Goal: Communication & Community: Answer question/provide support

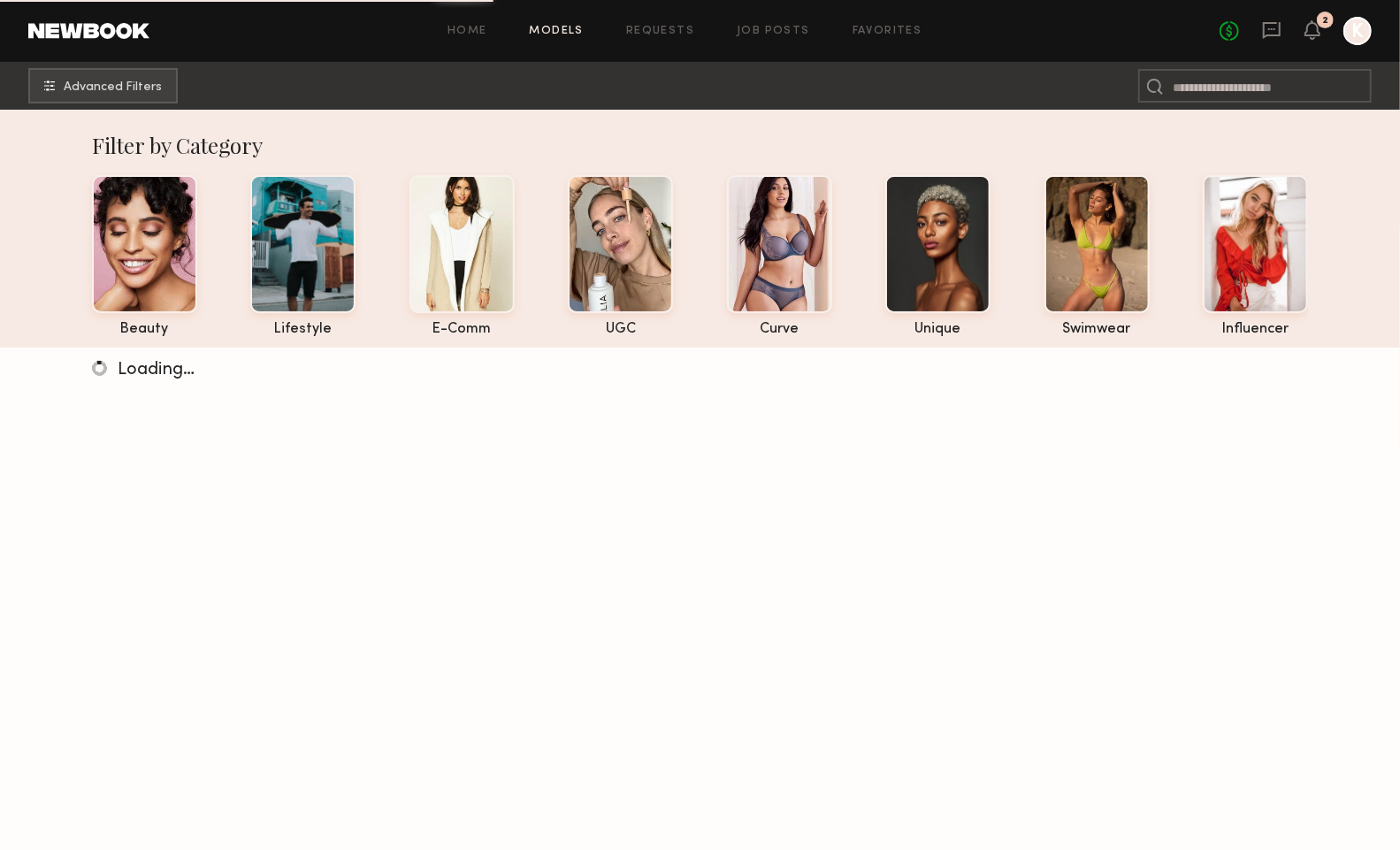
click at [1302, 28] on div "No fees up to $5,000 2 K" at bounding box center [1295, 30] width 152 height 28
click at [1273, 28] on icon at bounding box center [1270, 29] width 7 height 2
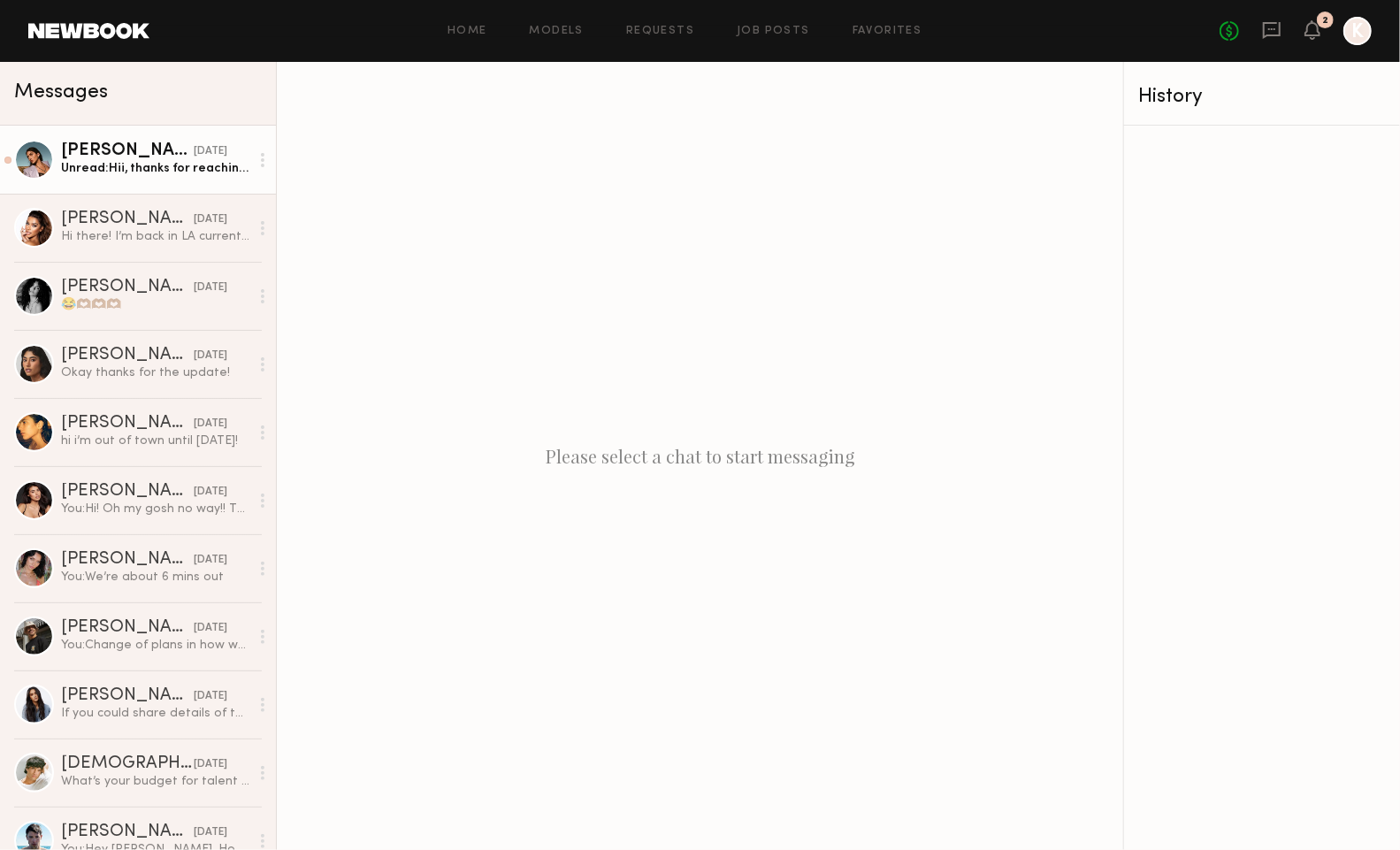
click at [172, 183] on link "Lara G. yesterday Unread: Hii, thanks for reaching out 😊 did you mean October 2…" at bounding box center [137, 159] width 276 height 68
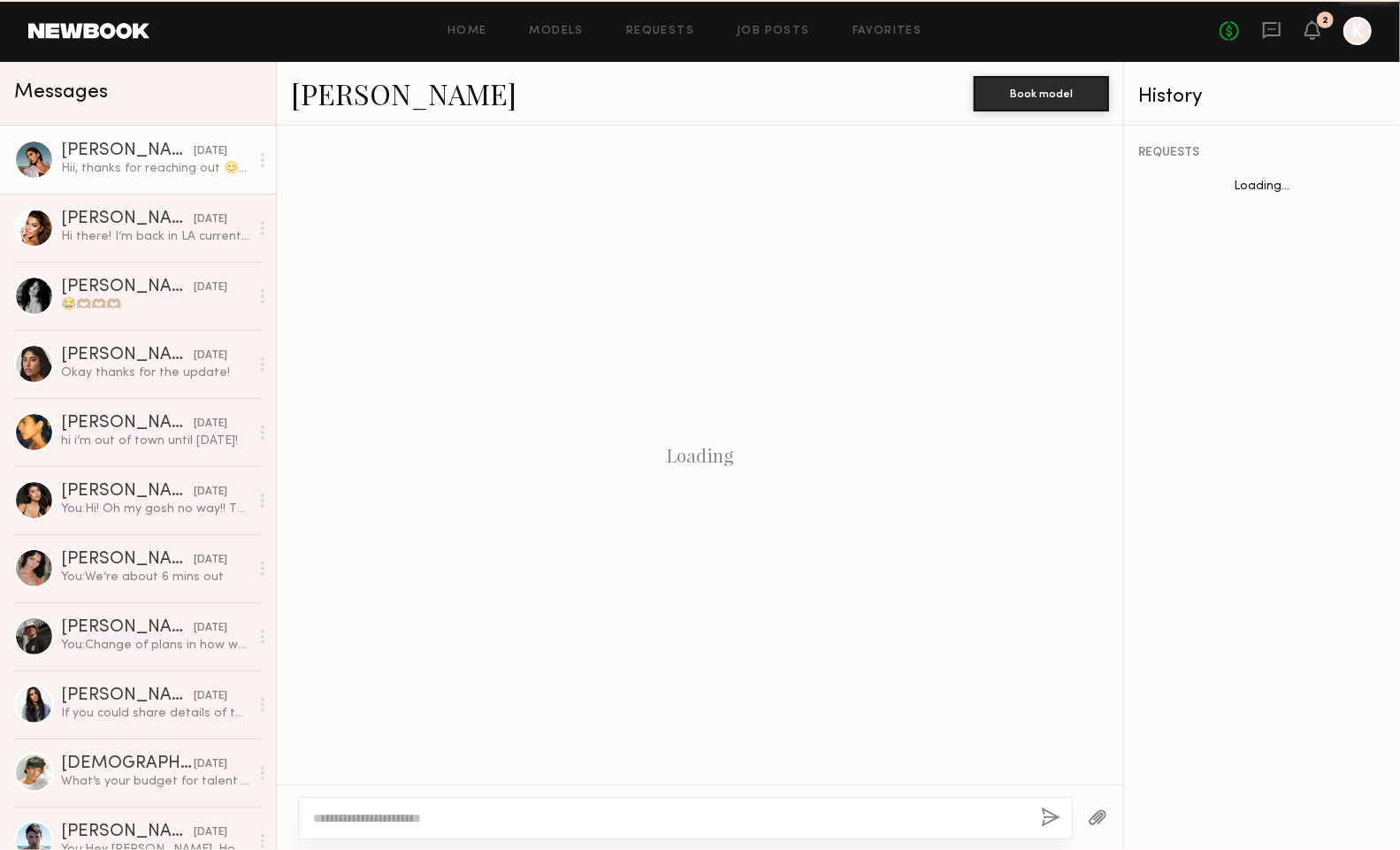
scroll to position [1364, 0]
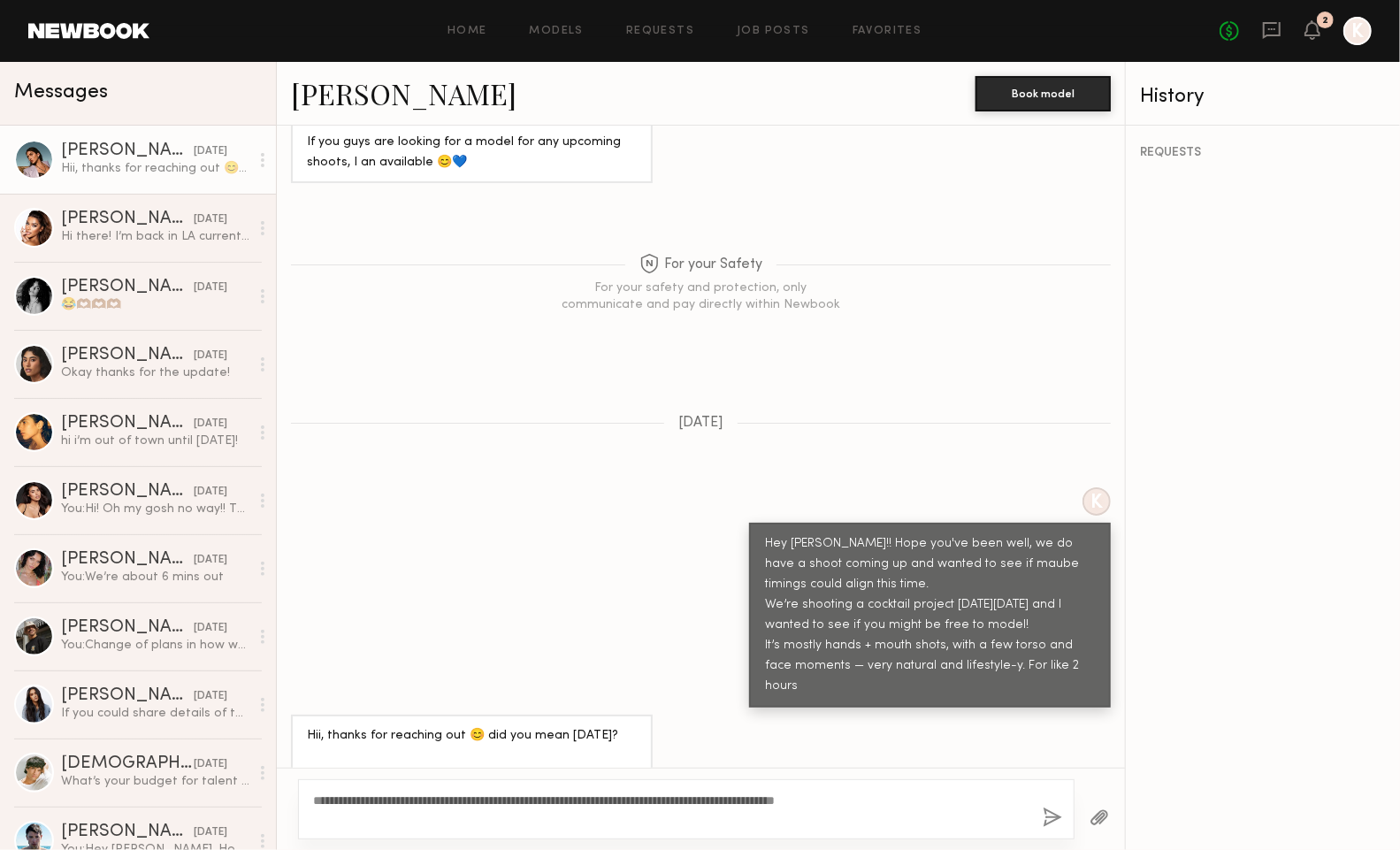
type textarea "**********"
click at [1049, 816] on button "button" at bounding box center [1052, 818] width 19 height 22
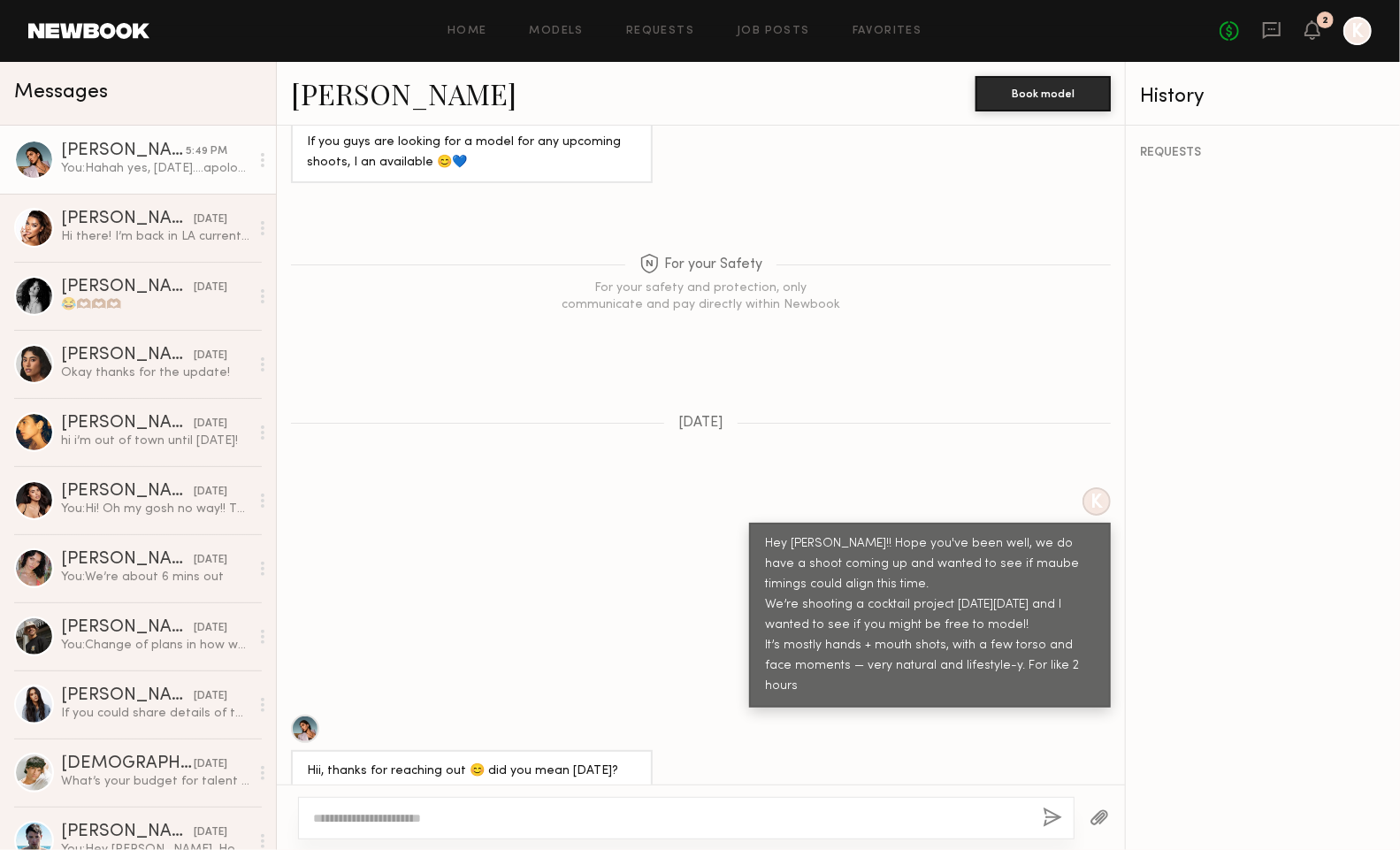
scroll to position [1603, 0]
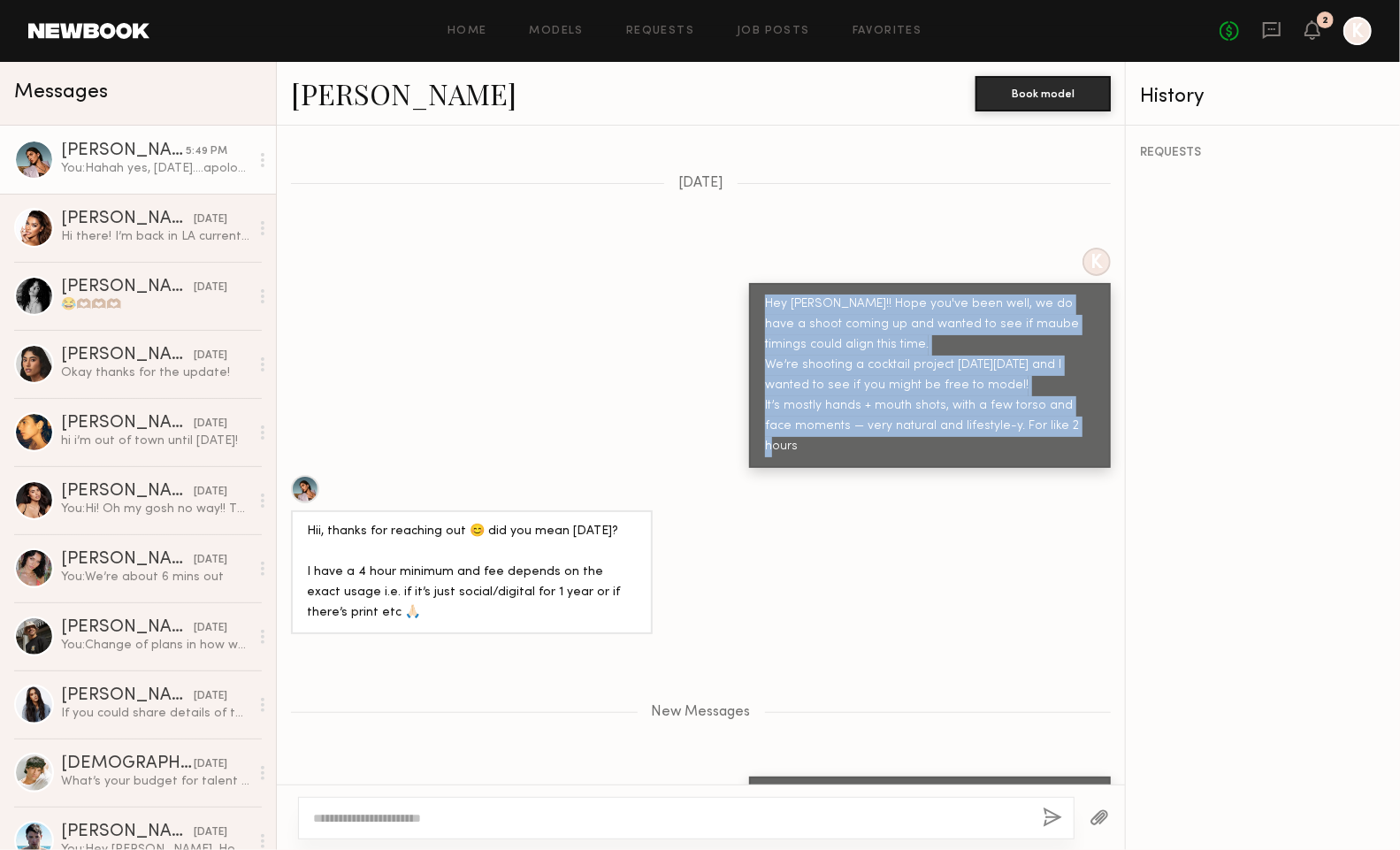
drag, startPoint x: 1080, startPoint y: 383, endPoint x: 763, endPoint y: 260, distance: 340.0
click at [764, 295] on div "Hey Lara!! Hope you've been well, we do have a shoot coming up and wanted to se…" at bounding box center [929, 376] width 329 height 162
copy div "Hey Lara!! Hope you've been well, we do have a shoot coming up and wanted to se…"
click at [151, 224] on div "Ruby R." at bounding box center [128, 219] width 133 height 17
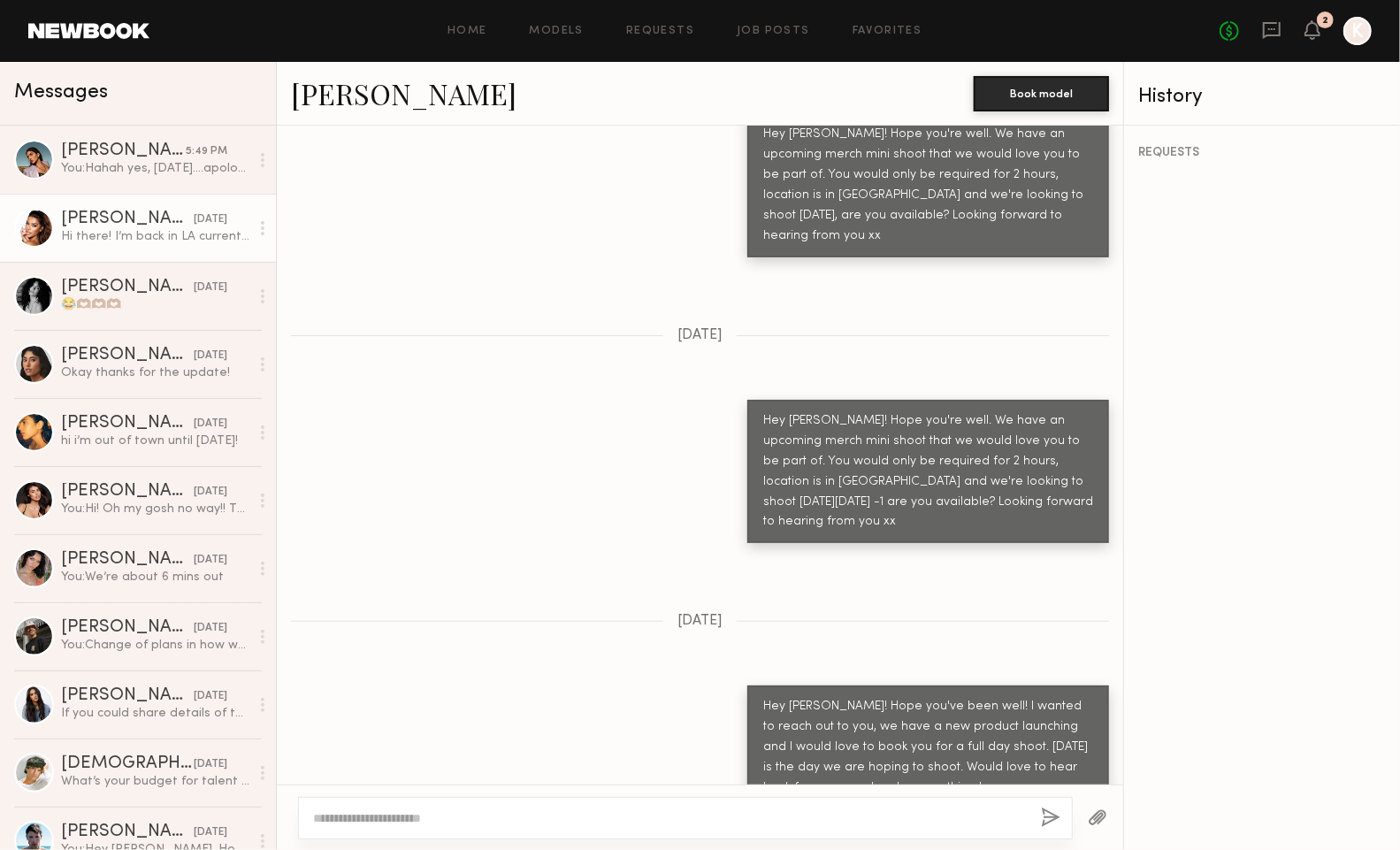
scroll to position [525, 0]
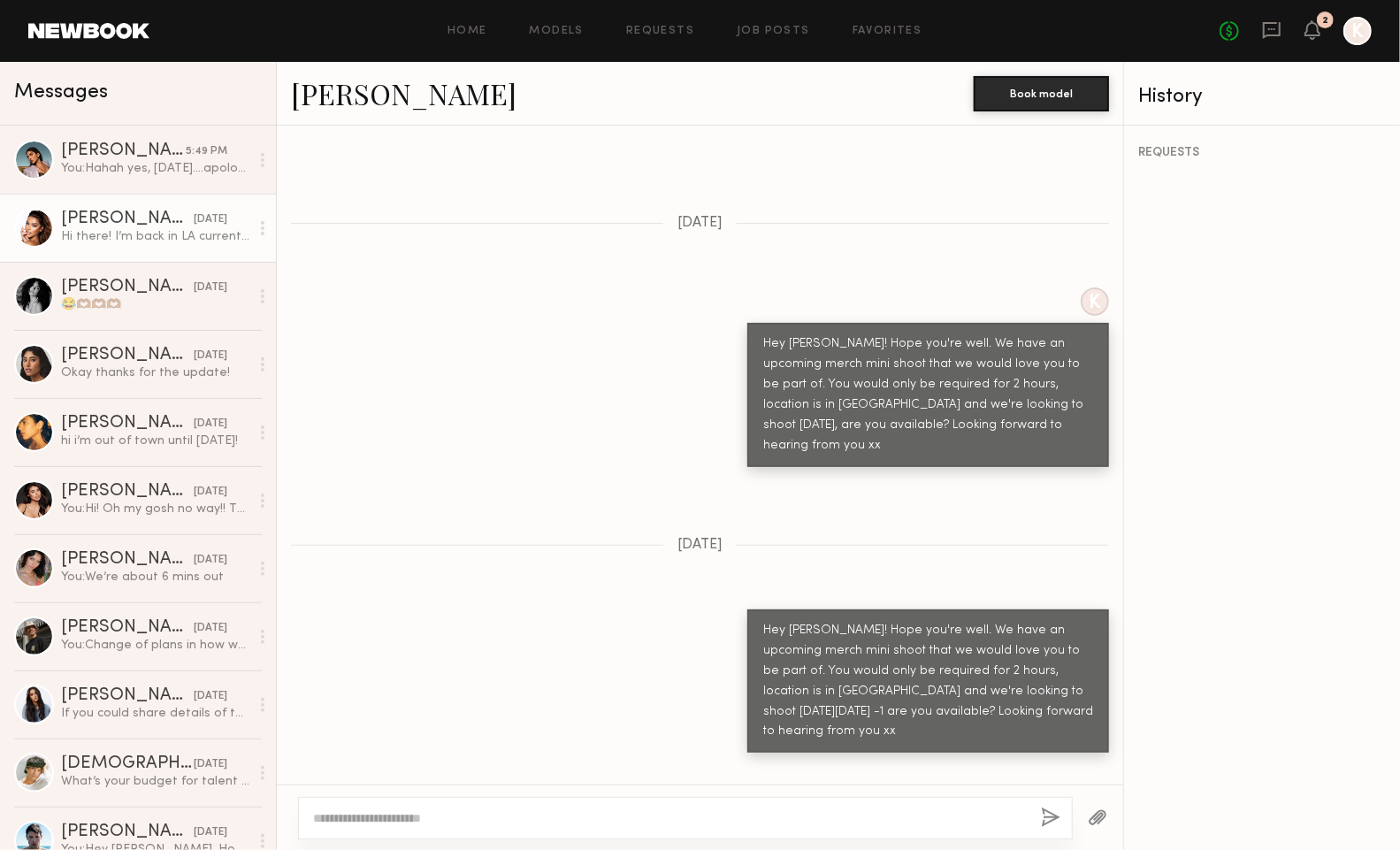
click at [374, 94] on link "Ruby R." at bounding box center [403, 93] width 226 height 38
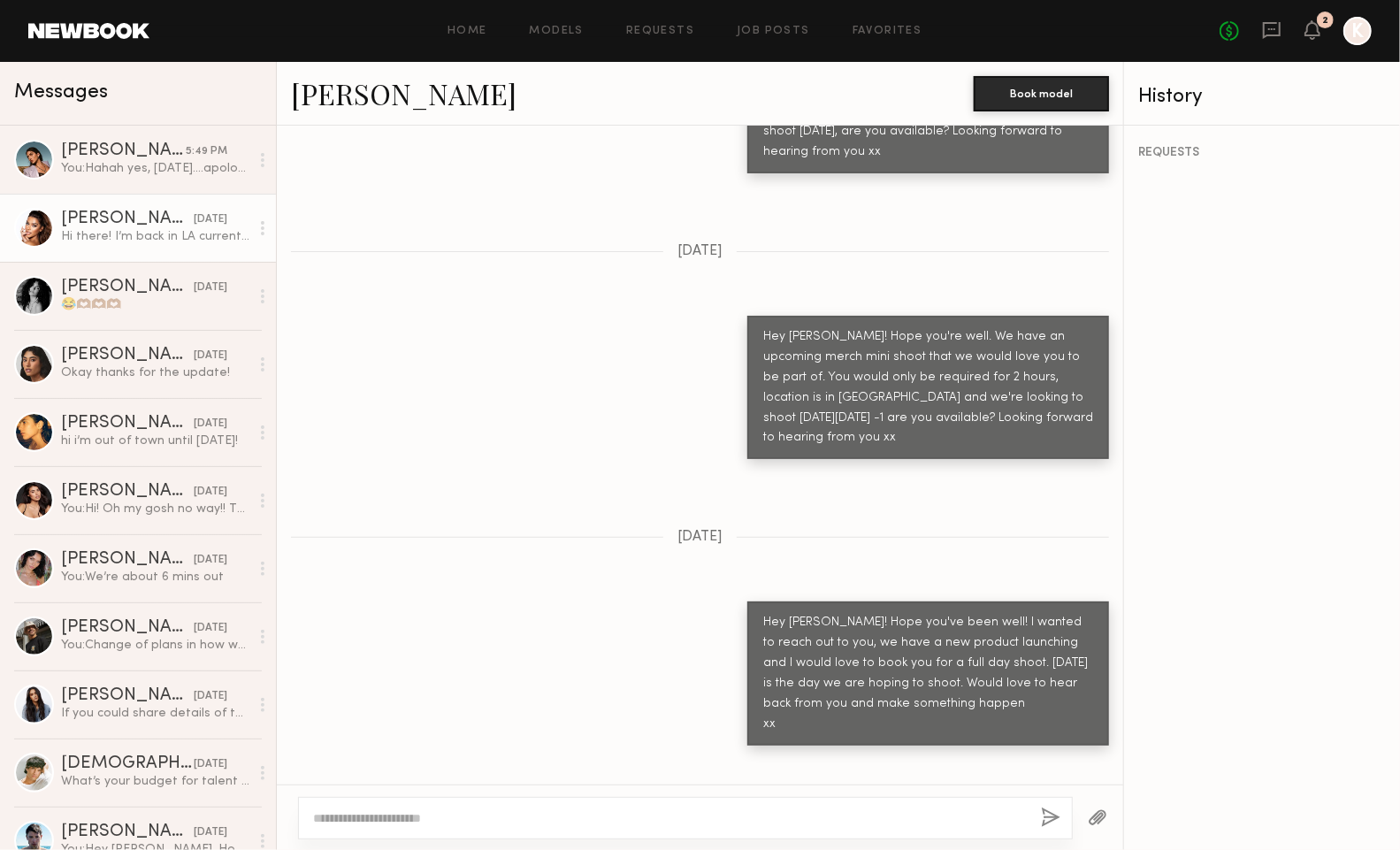
scroll to position [1100, 0]
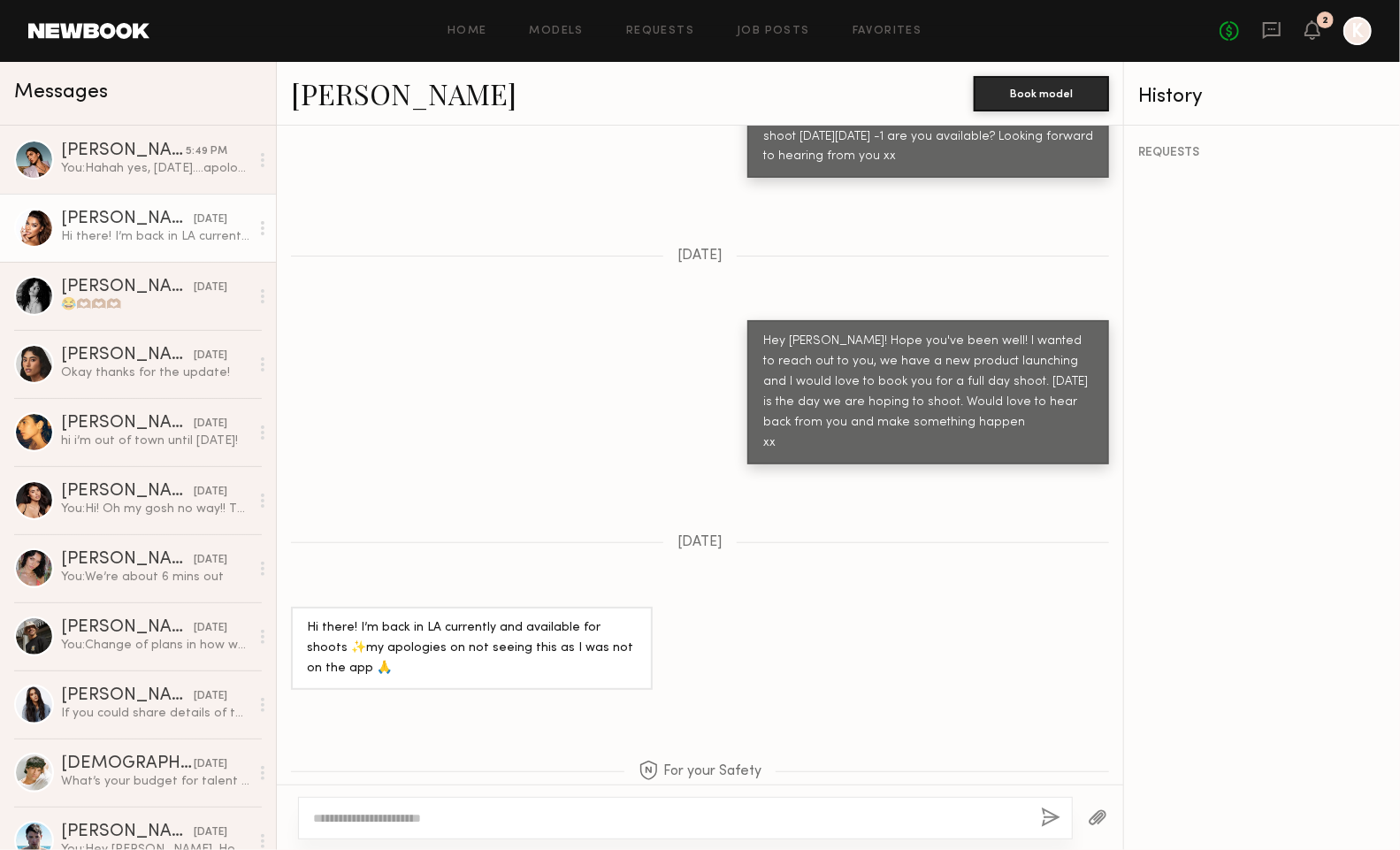
click at [397, 826] on textarea at bounding box center [669, 818] width 713 height 17
type textarea "*"
click at [396, 820] on textarea "*" at bounding box center [670, 818] width 715 height 17
paste textarea "**********"
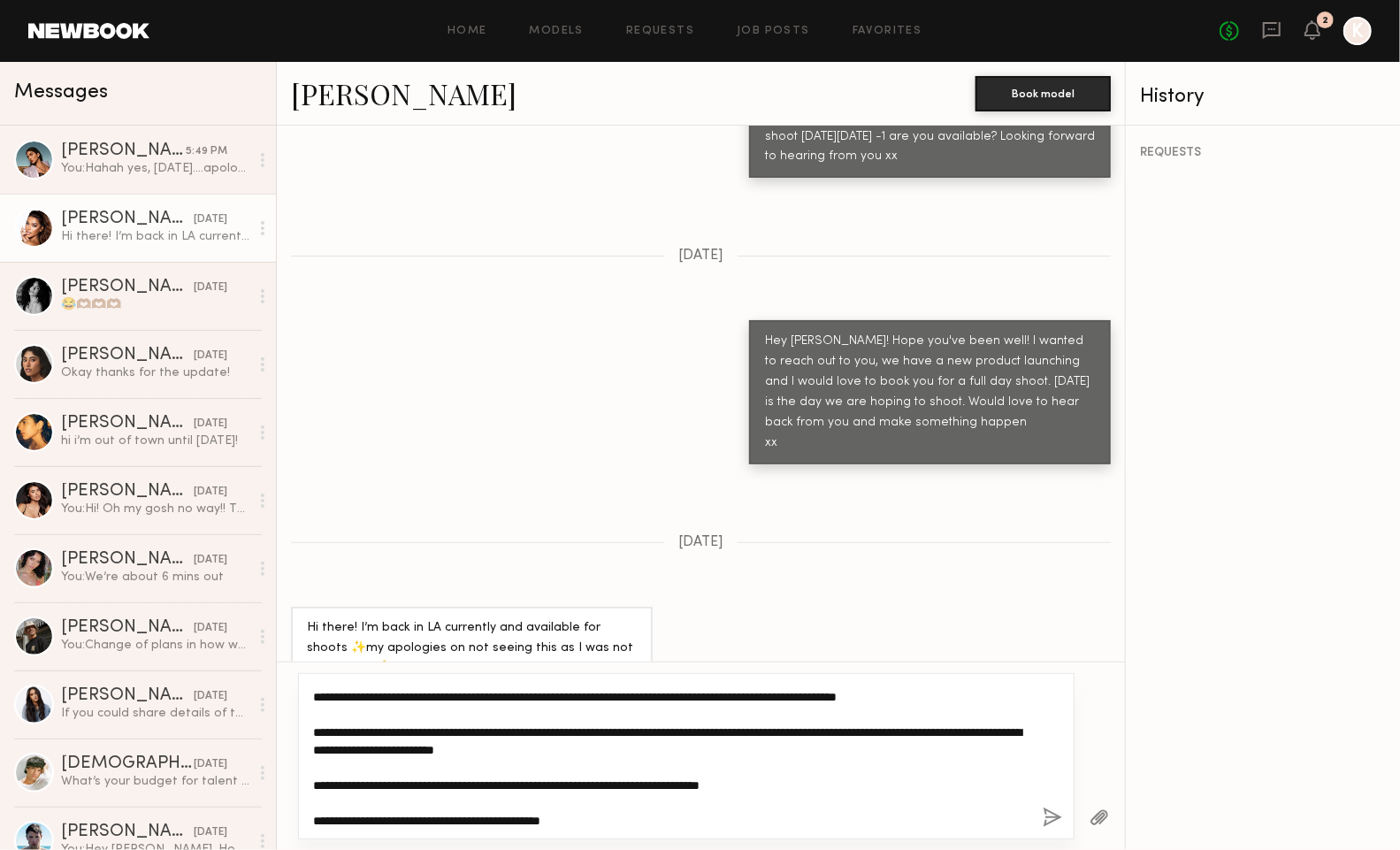
scroll to position [0, 0]
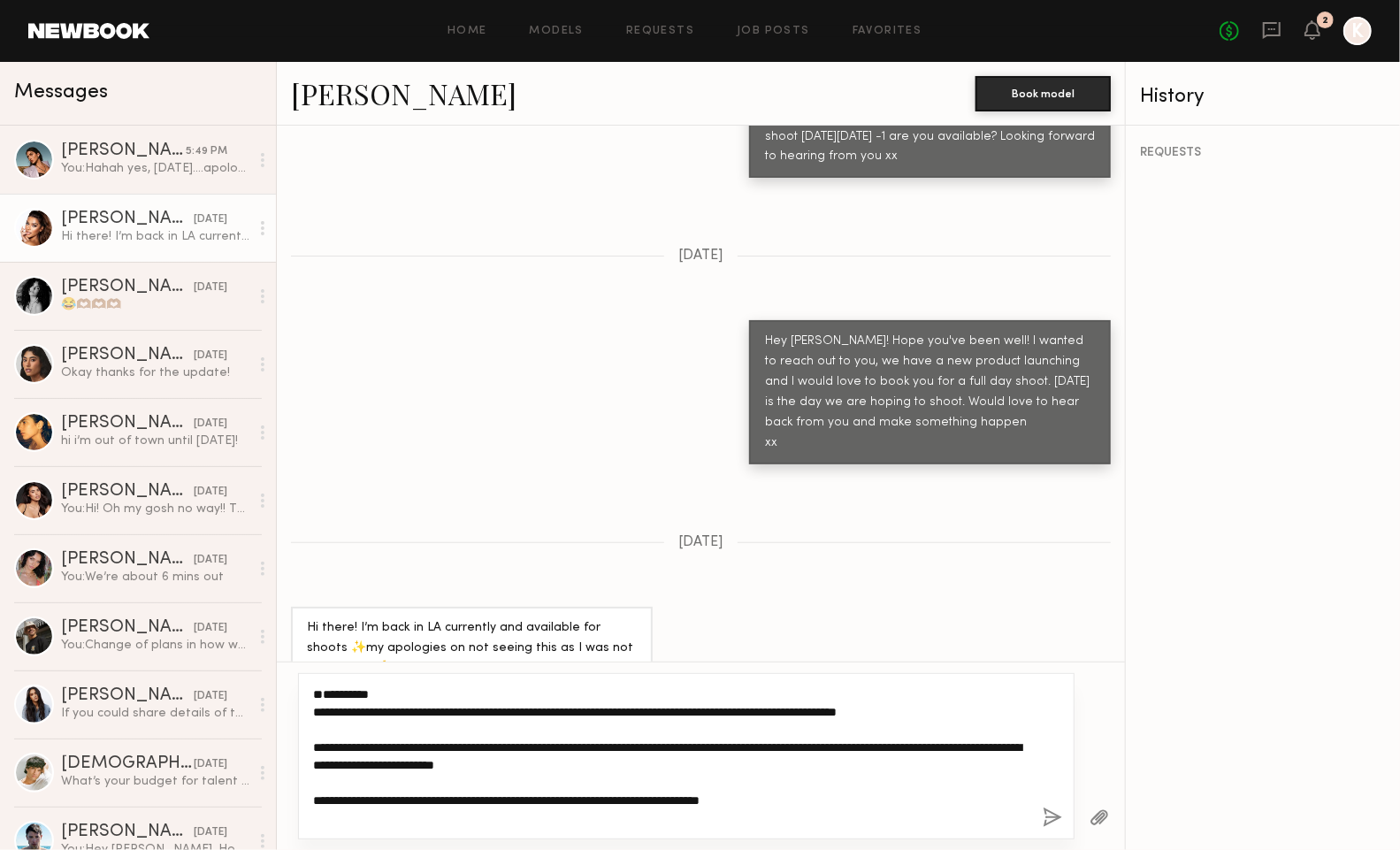
click at [365, 692] on textarea "**********" at bounding box center [670, 756] width 715 height 141
click at [315, 693] on textarea "**********" at bounding box center [670, 756] width 715 height 141
type textarea "**********"
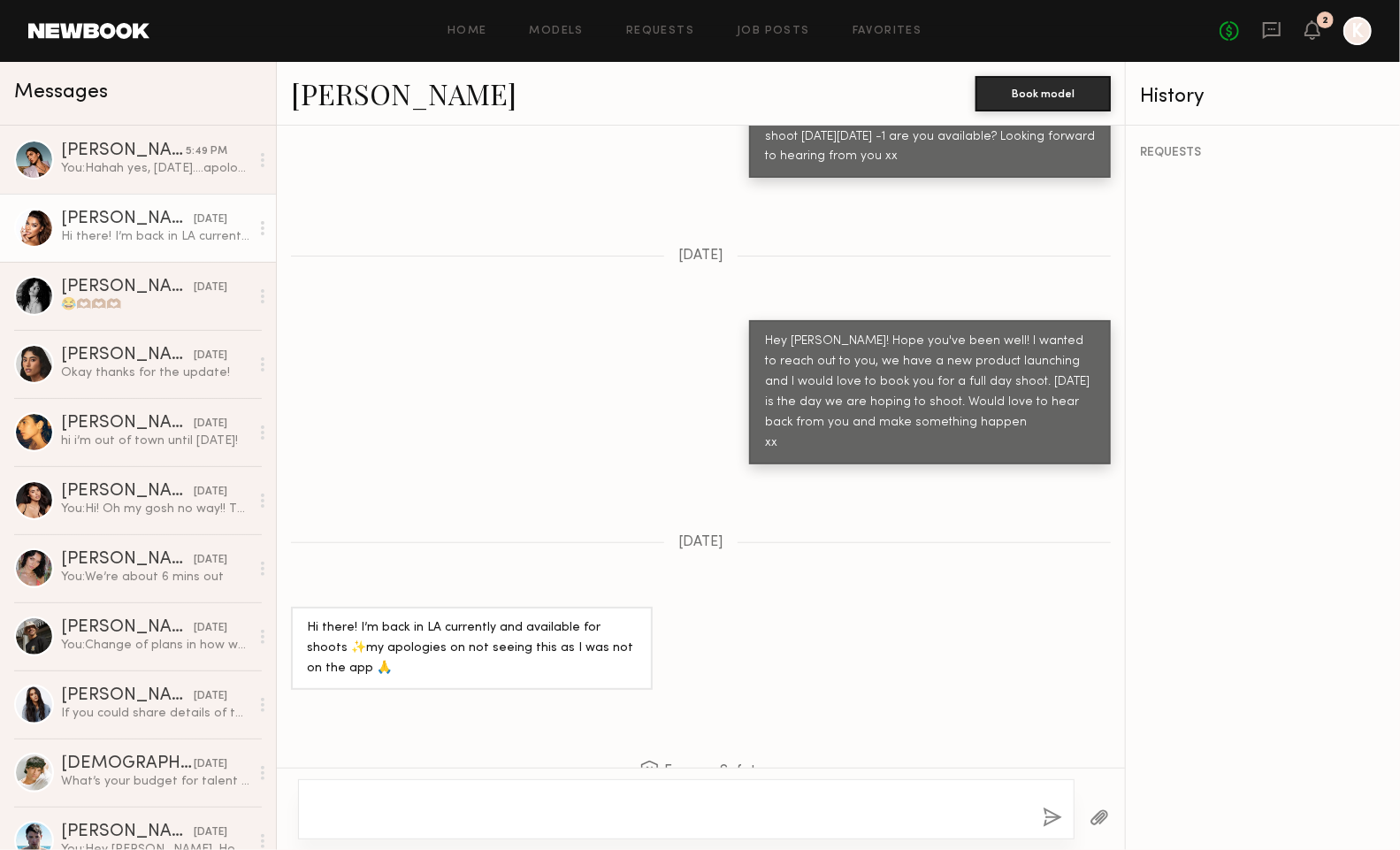
scroll to position [1116, 0]
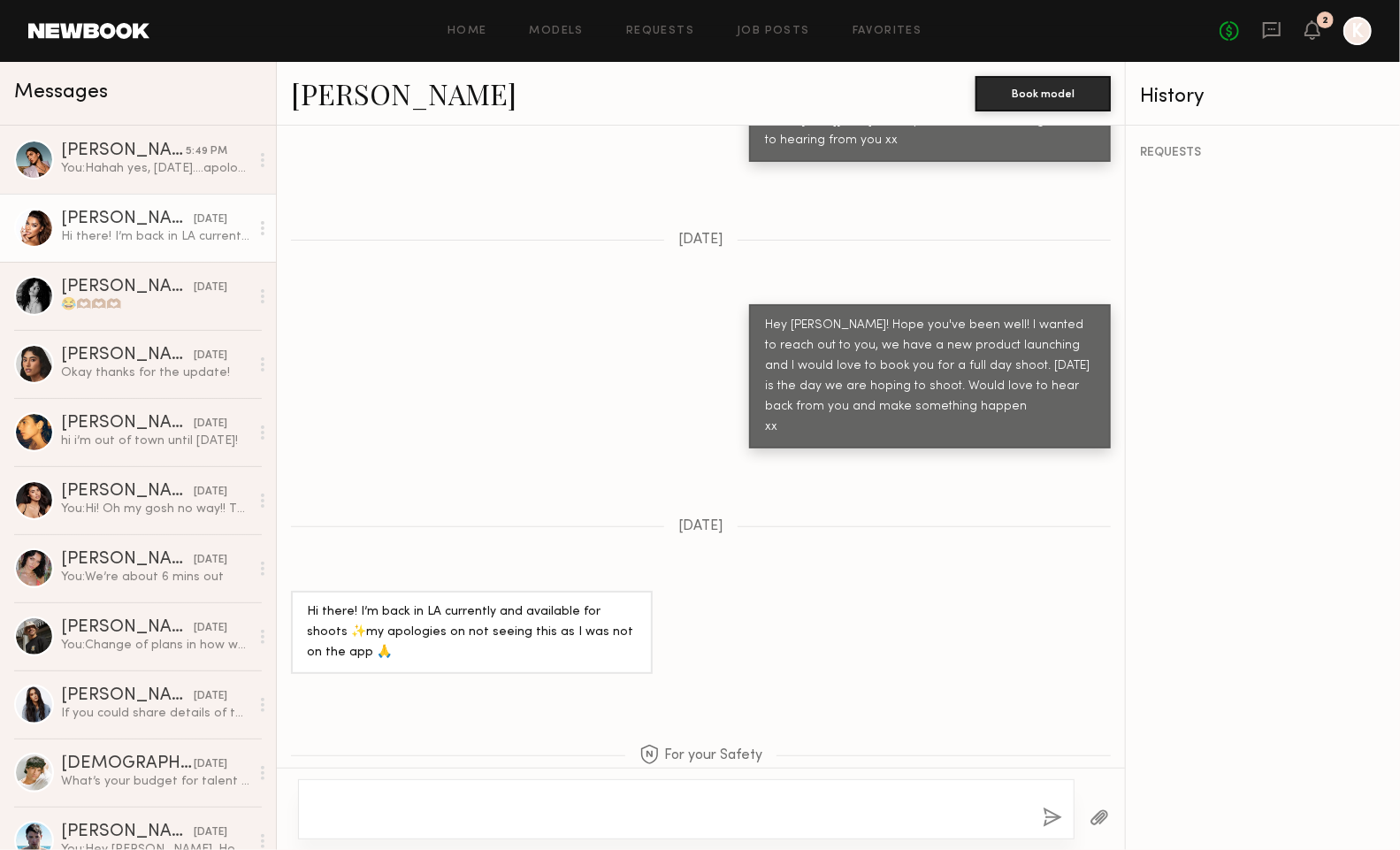
click at [650, 806] on textarea at bounding box center [670, 809] width 715 height 36
click at [428, 786] on div at bounding box center [686, 809] width 776 height 61
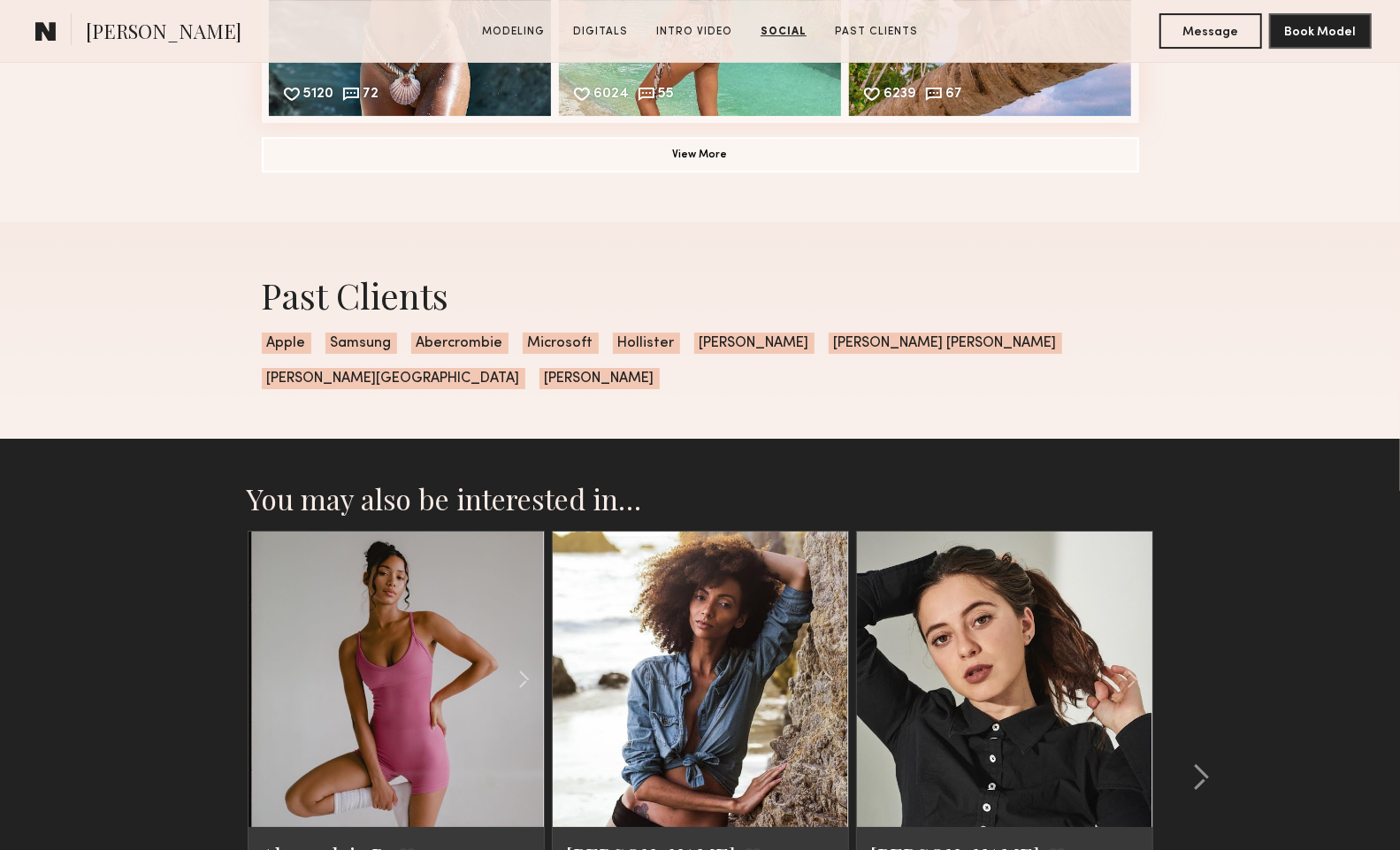
scroll to position [3579, 0]
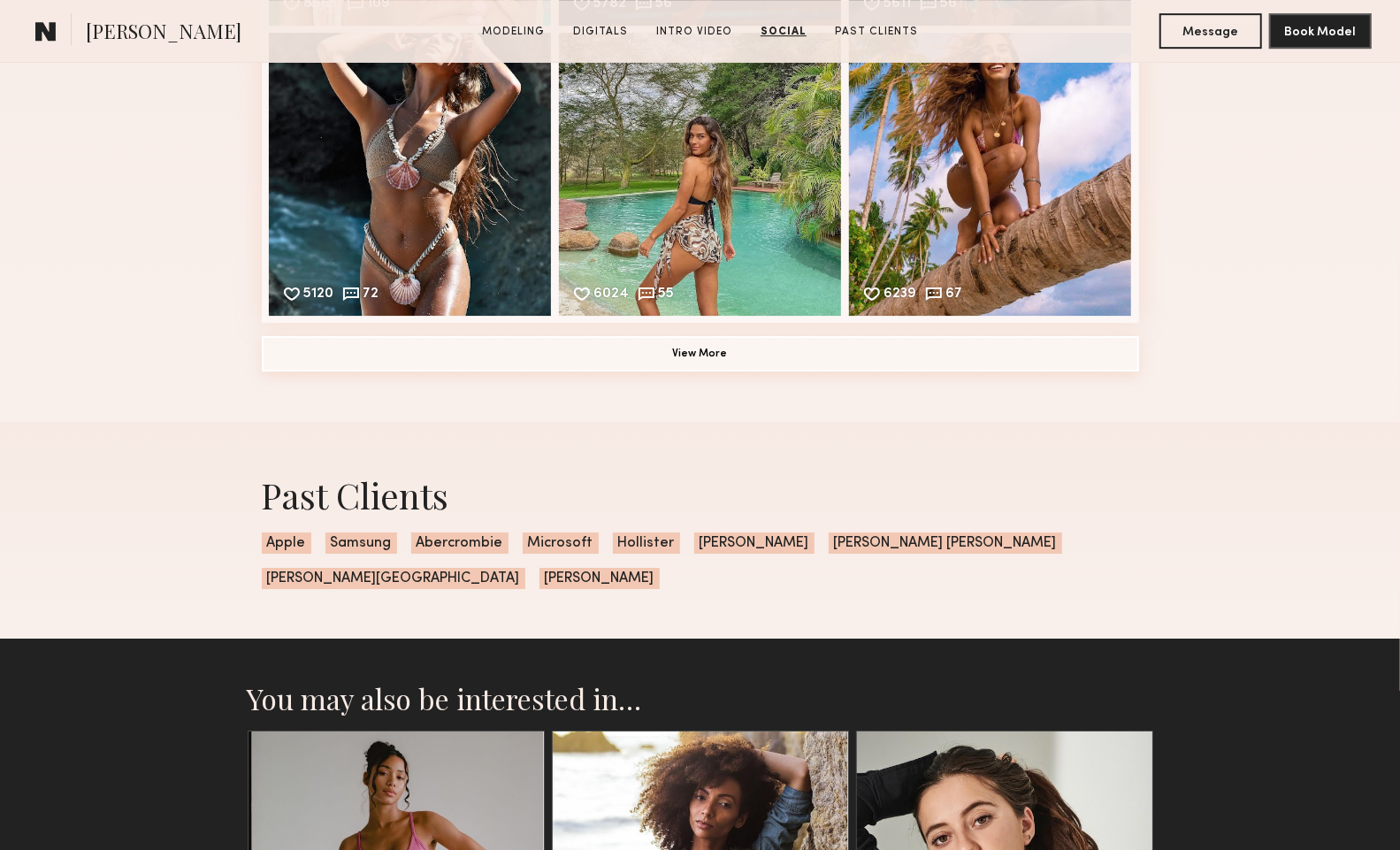
click at [761, 358] on button "View More" at bounding box center [700, 353] width 877 height 36
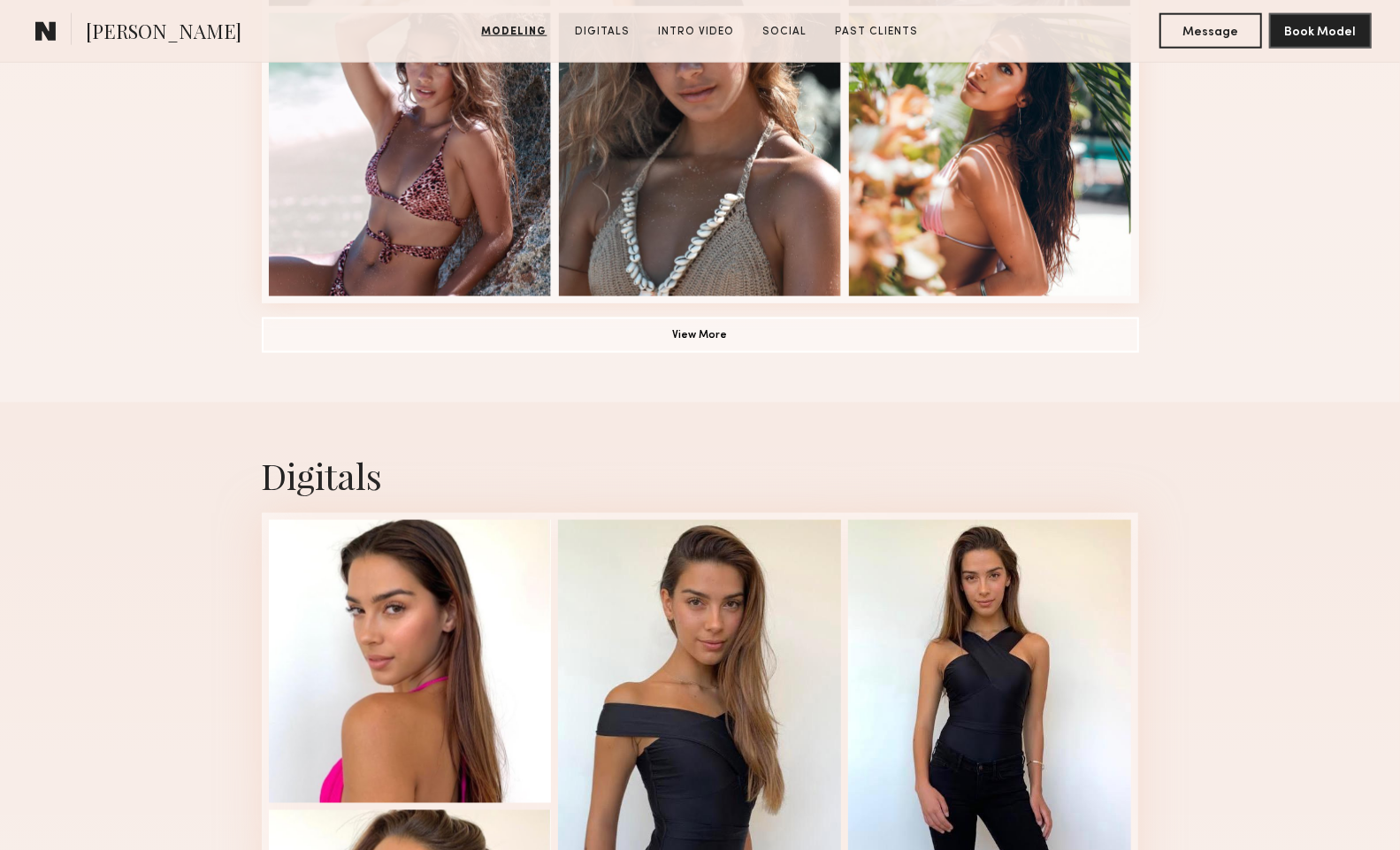
scroll to position [1267, 0]
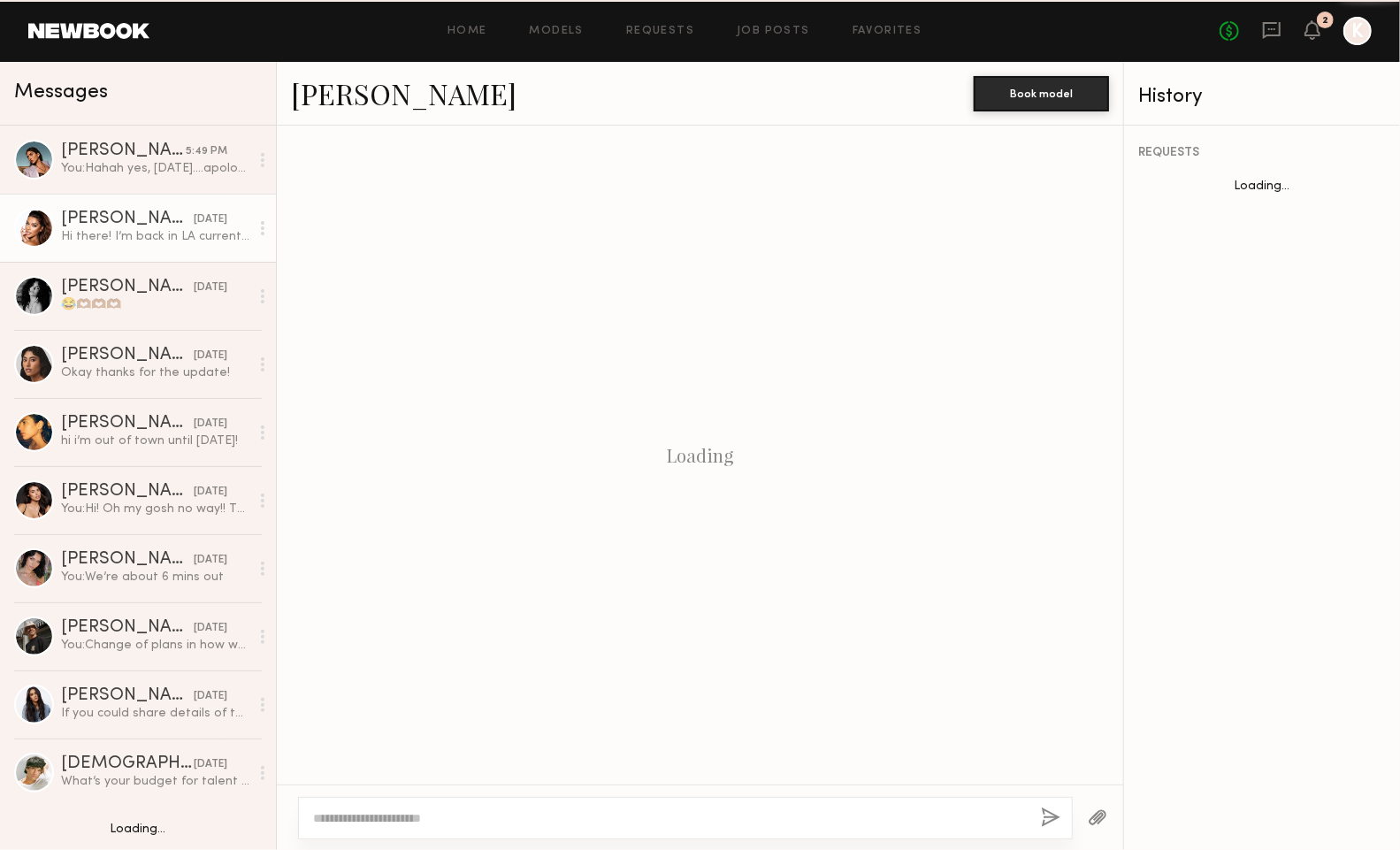
scroll to position [1100, 0]
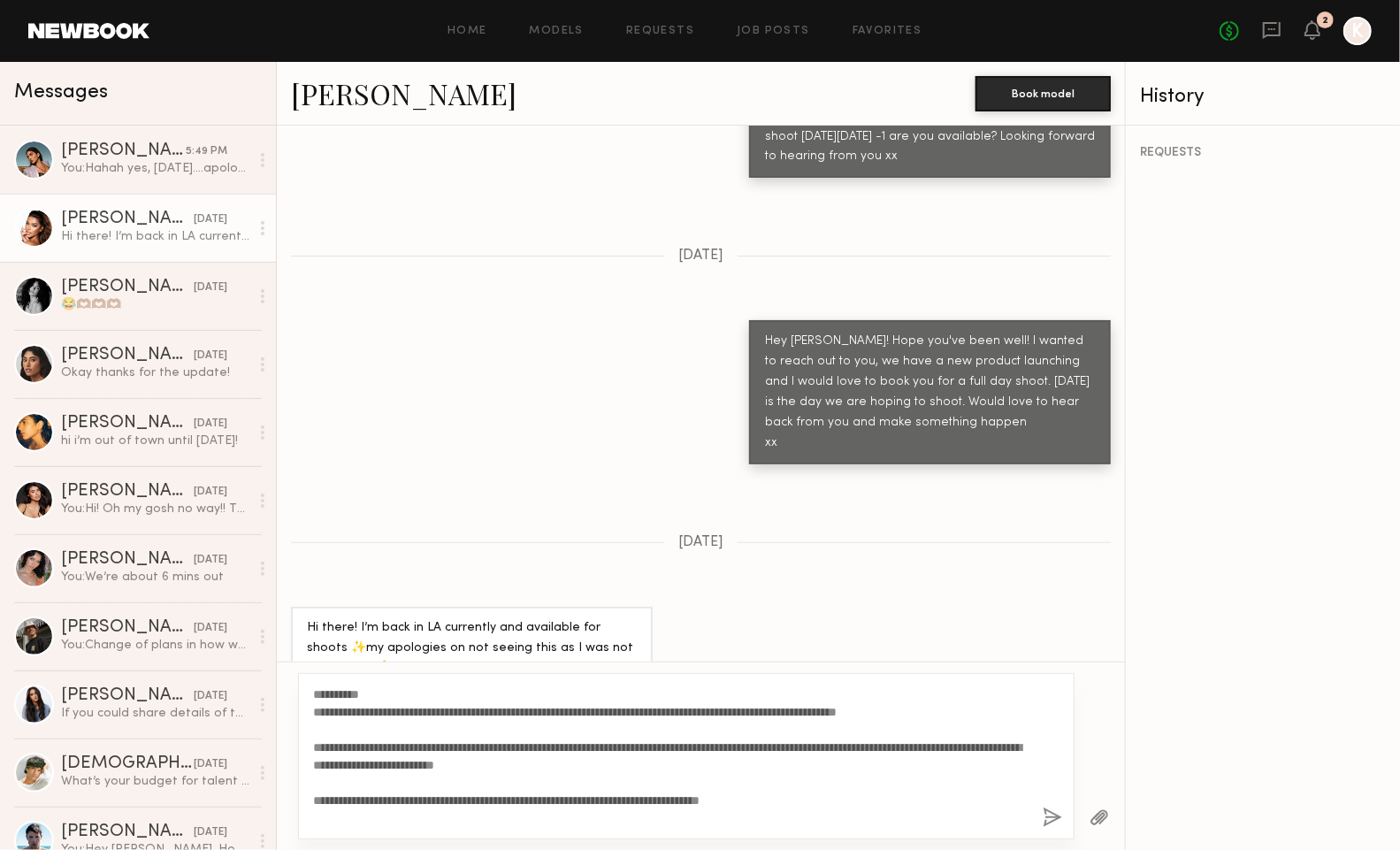
type textarea "**********"
click at [1044, 817] on button "button" at bounding box center [1052, 818] width 19 height 22
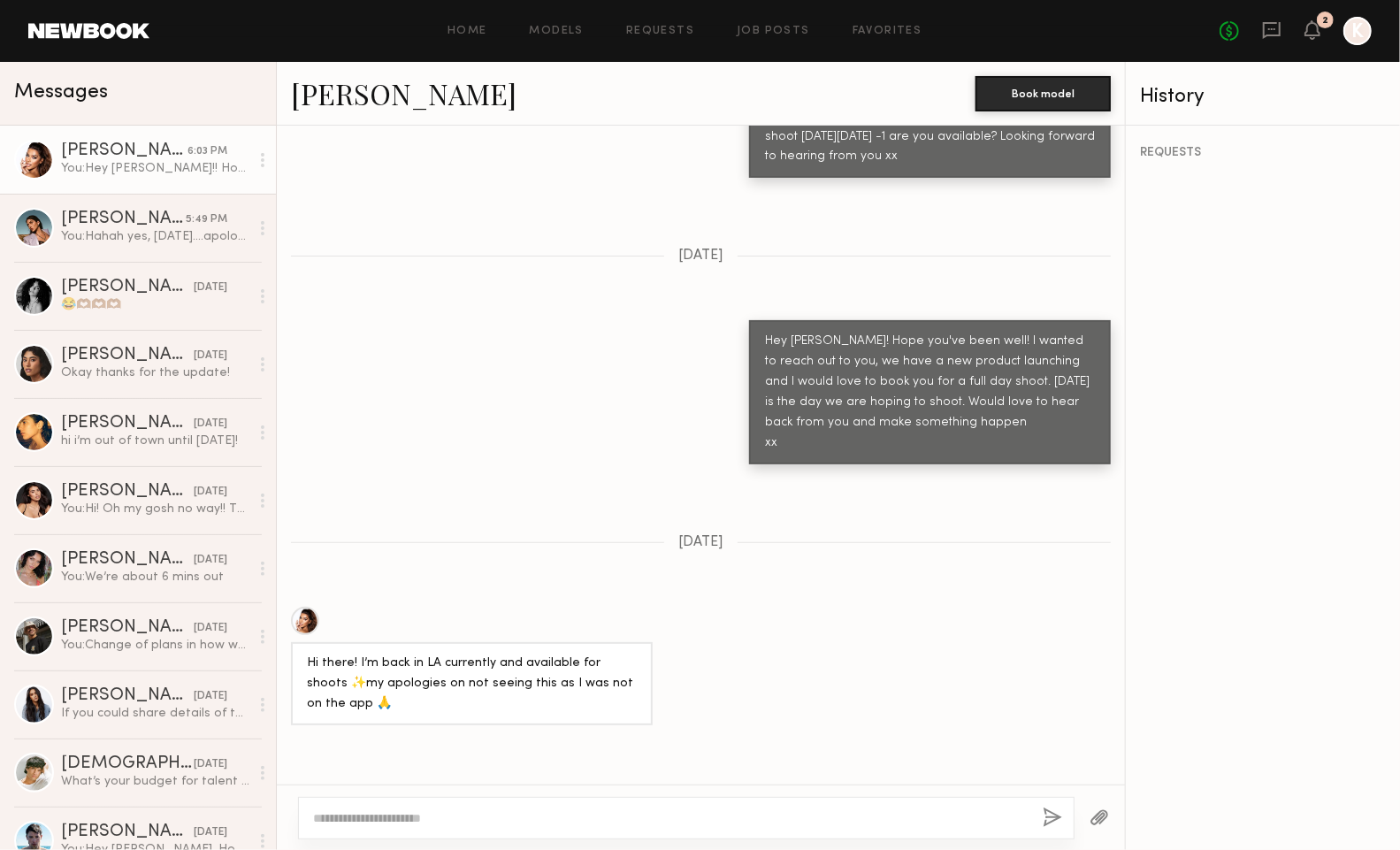
scroll to position [1718, 0]
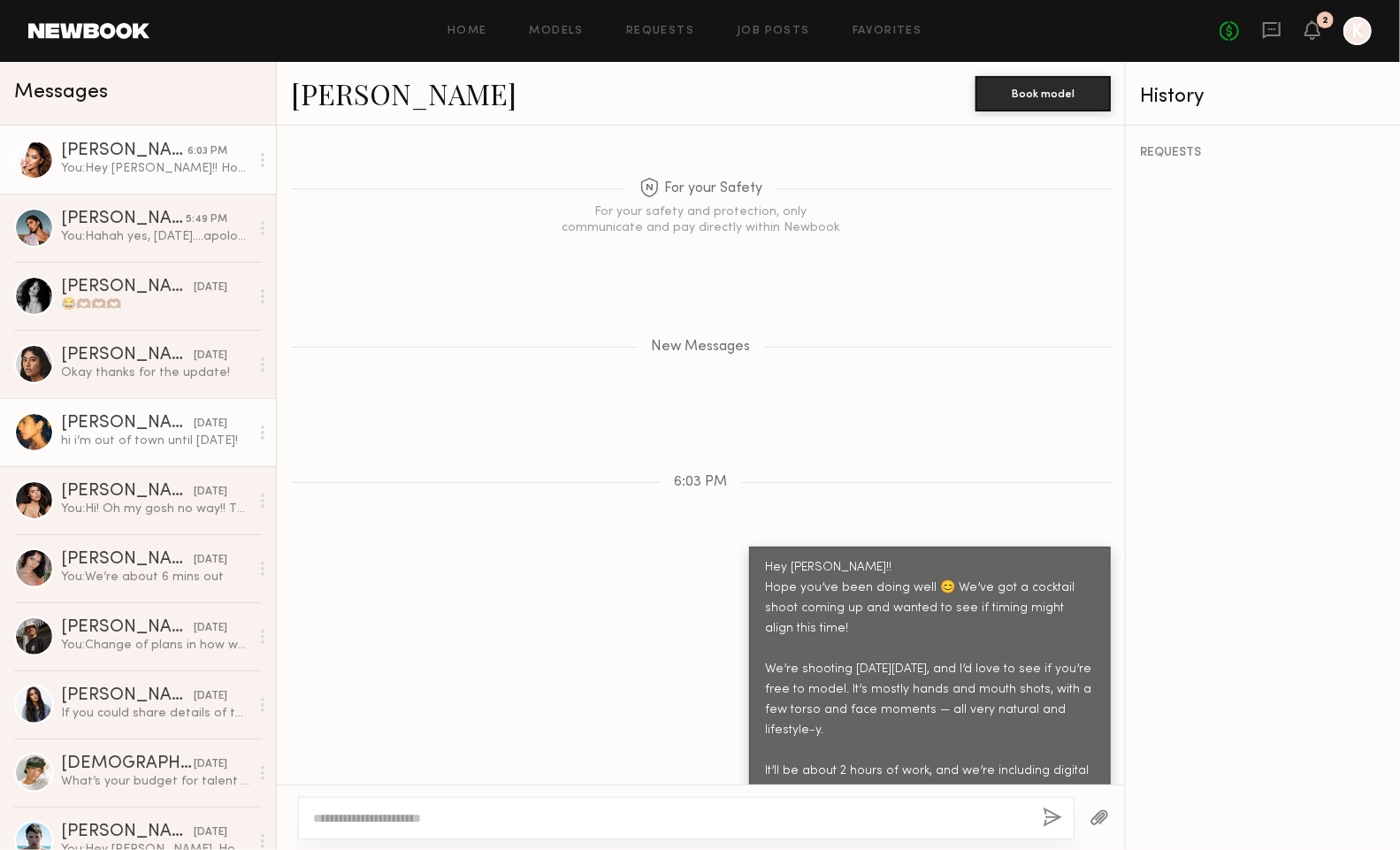
click at [42, 438] on div at bounding box center [34, 431] width 39 height 39
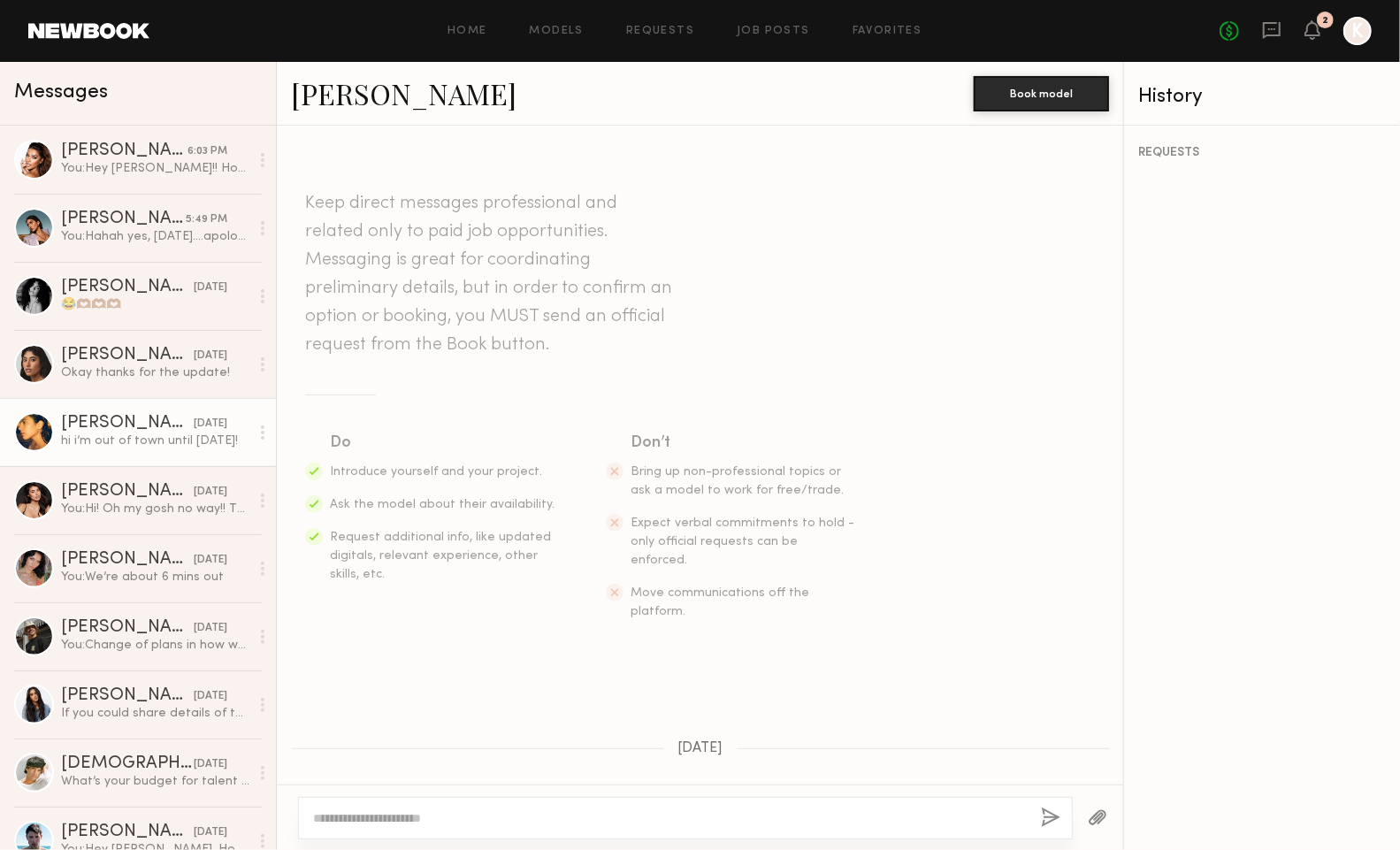
click at [322, 101] on link "jimi c." at bounding box center [403, 93] width 226 height 38
click at [157, 506] on div "You: Hi! Oh my gosh no way!! That's amazing! The story is set in the desert, pl…" at bounding box center [156, 508] width 188 height 16
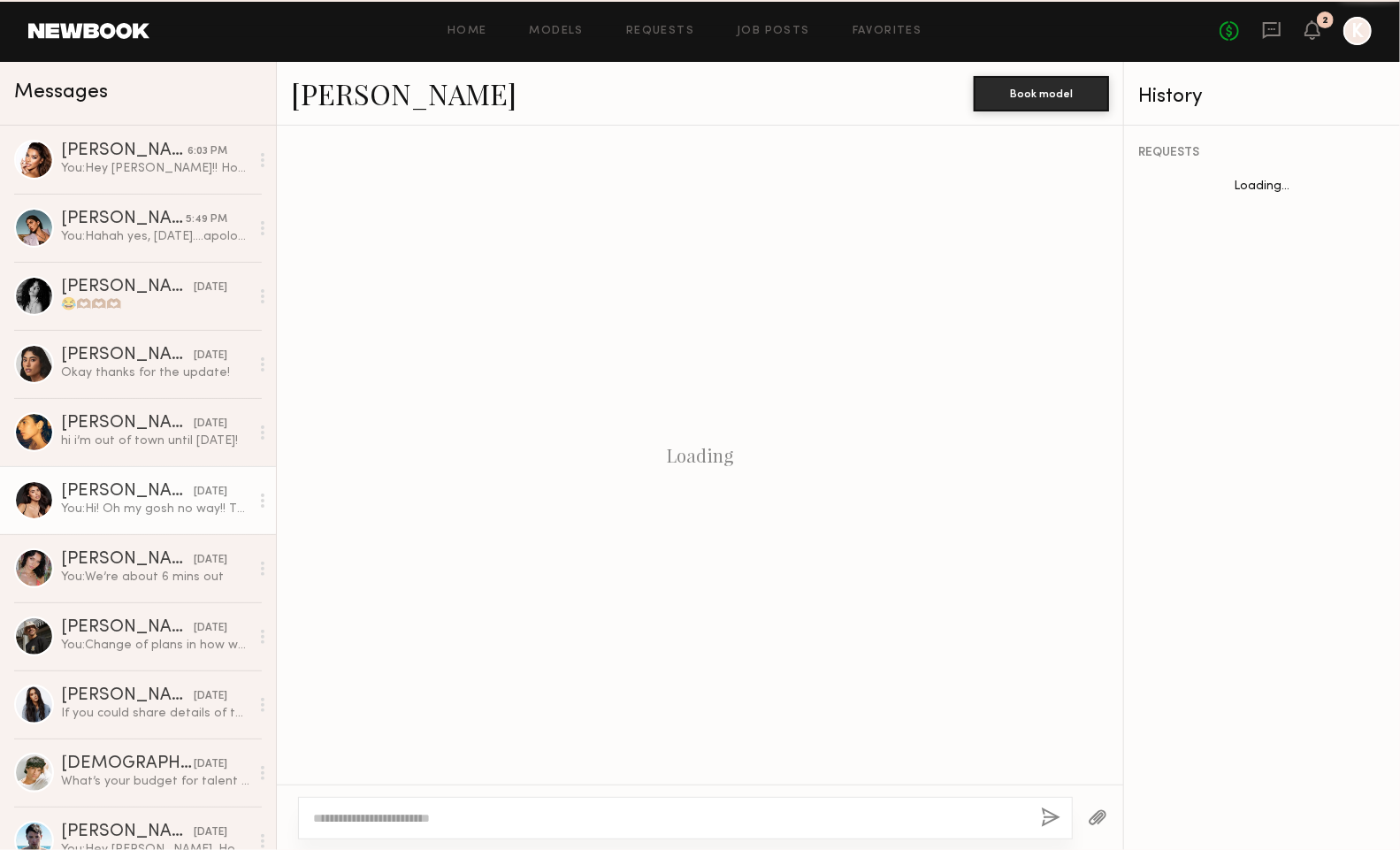
scroll to position [642, 0]
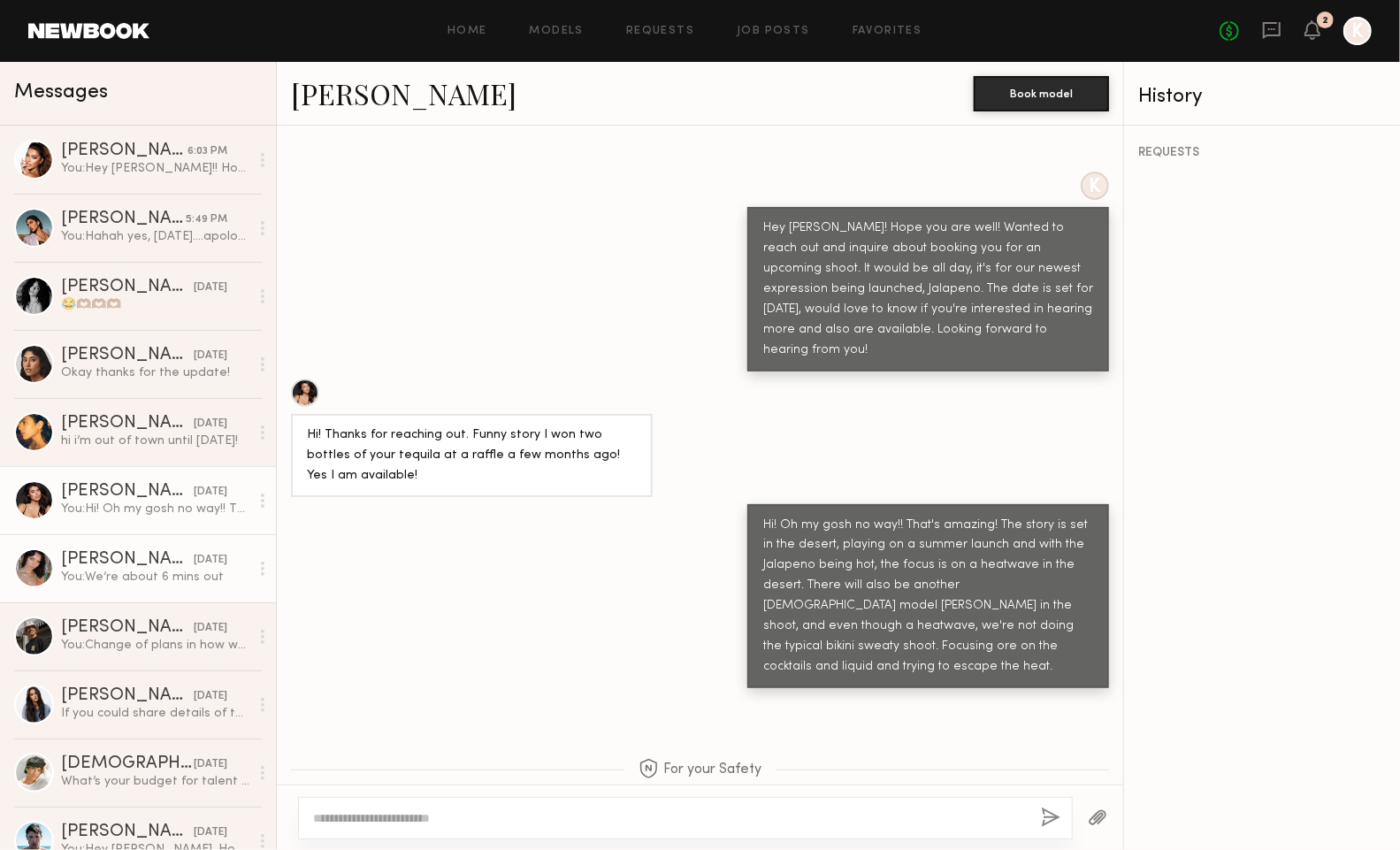
click at [110, 560] on div "Cristina L." at bounding box center [128, 560] width 133 height 17
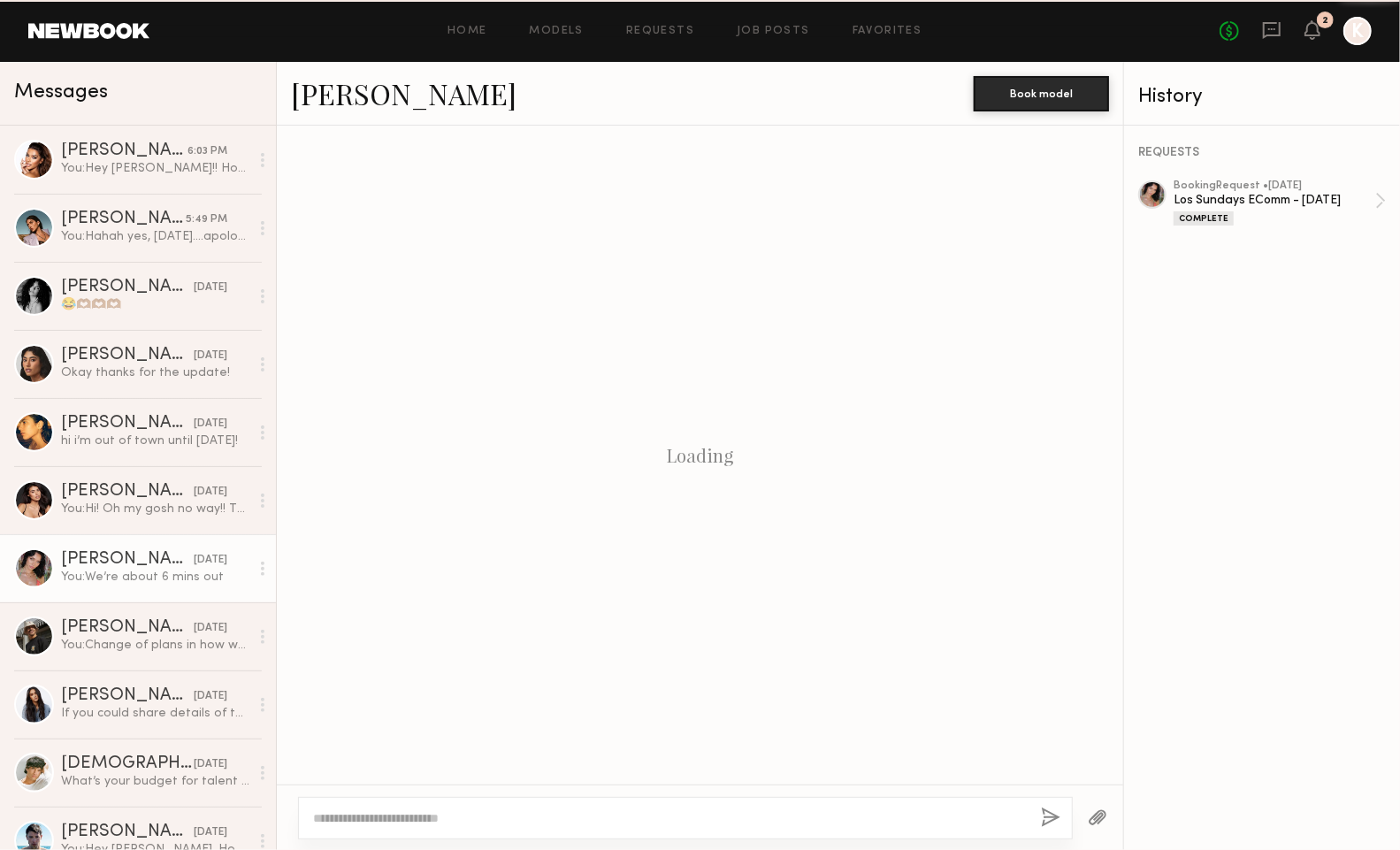
scroll to position [782, 0]
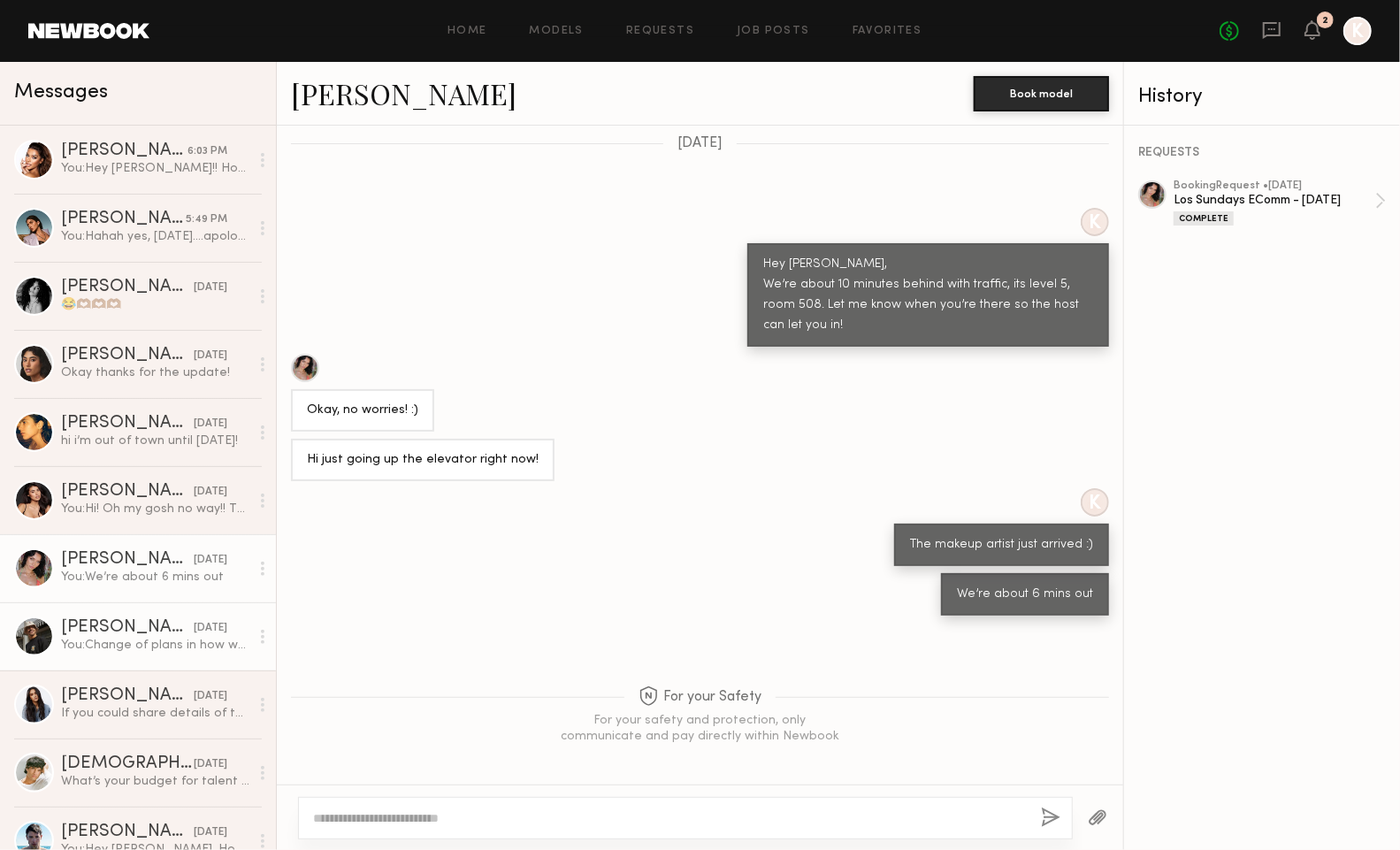
click at [56, 642] on link "Christopher L. 08/23/2023 You: Change of plans in how we're shooting the ecomm …" at bounding box center [137, 636] width 276 height 68
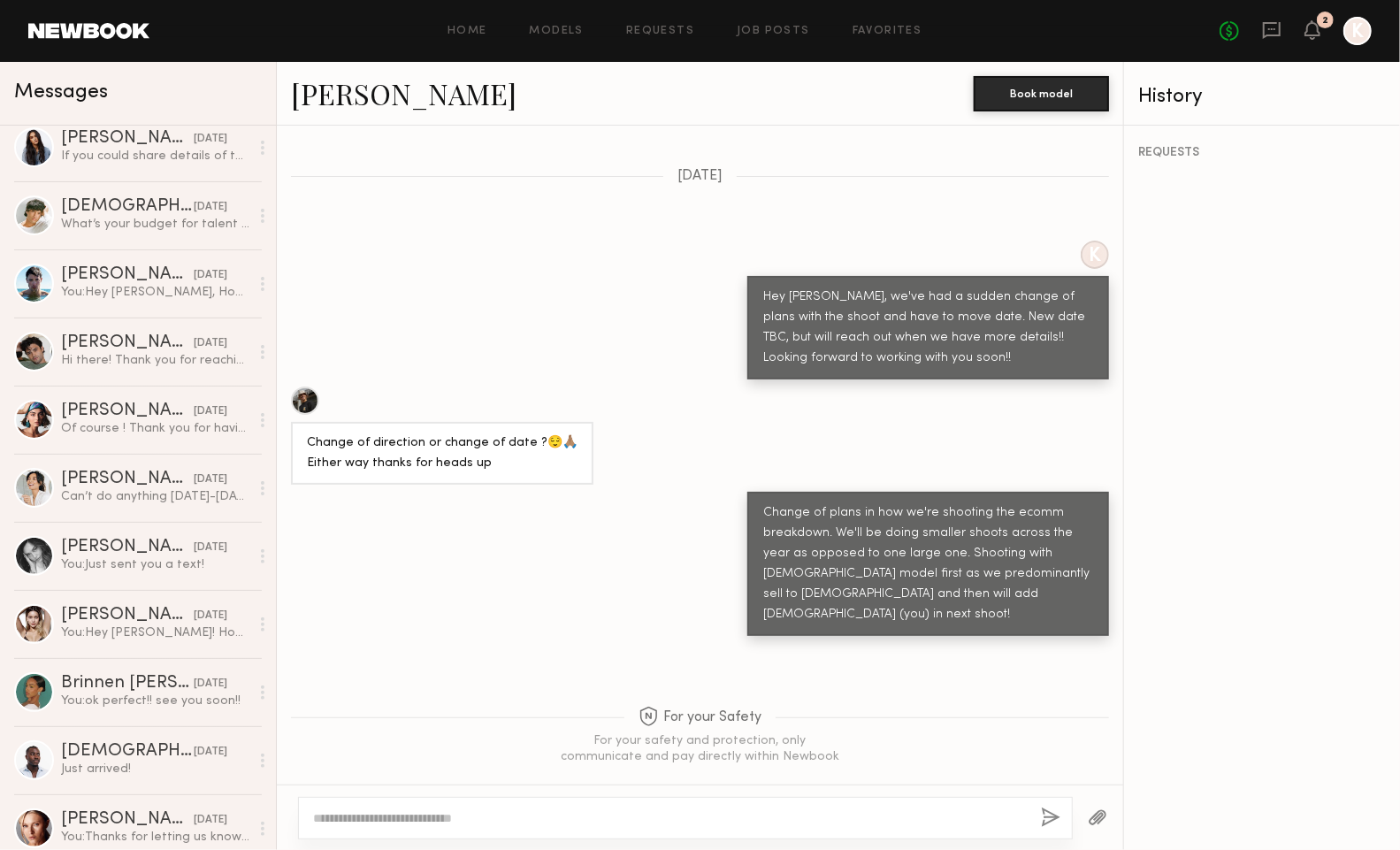
scroll to position [569, 0]
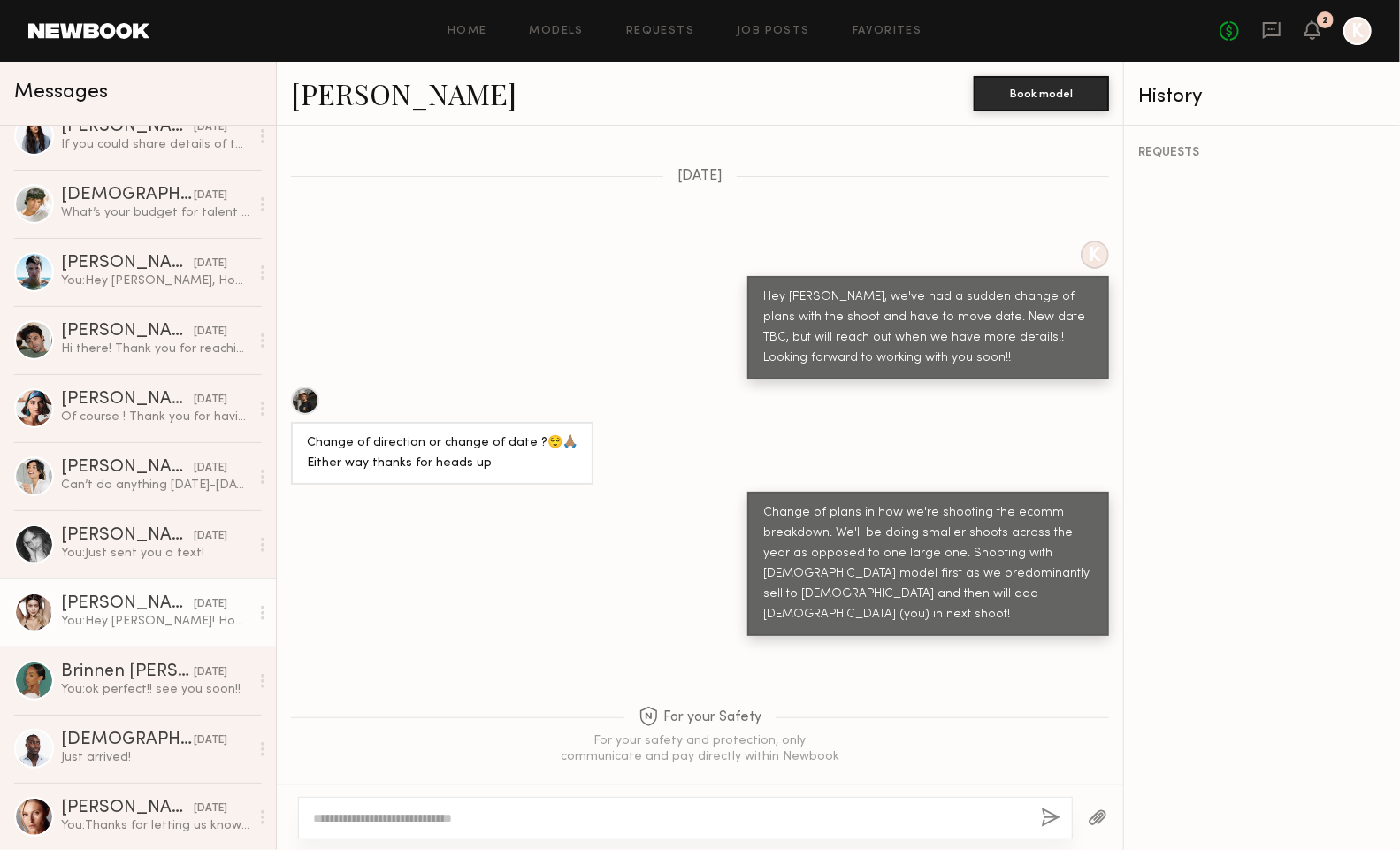
click at [53, 622] on link "Jen A. 02/15/2022 You: Hey Jen! Hope you're well. We have an upcoming merch min…" at bounding box center [137, 612] width 276 height 68
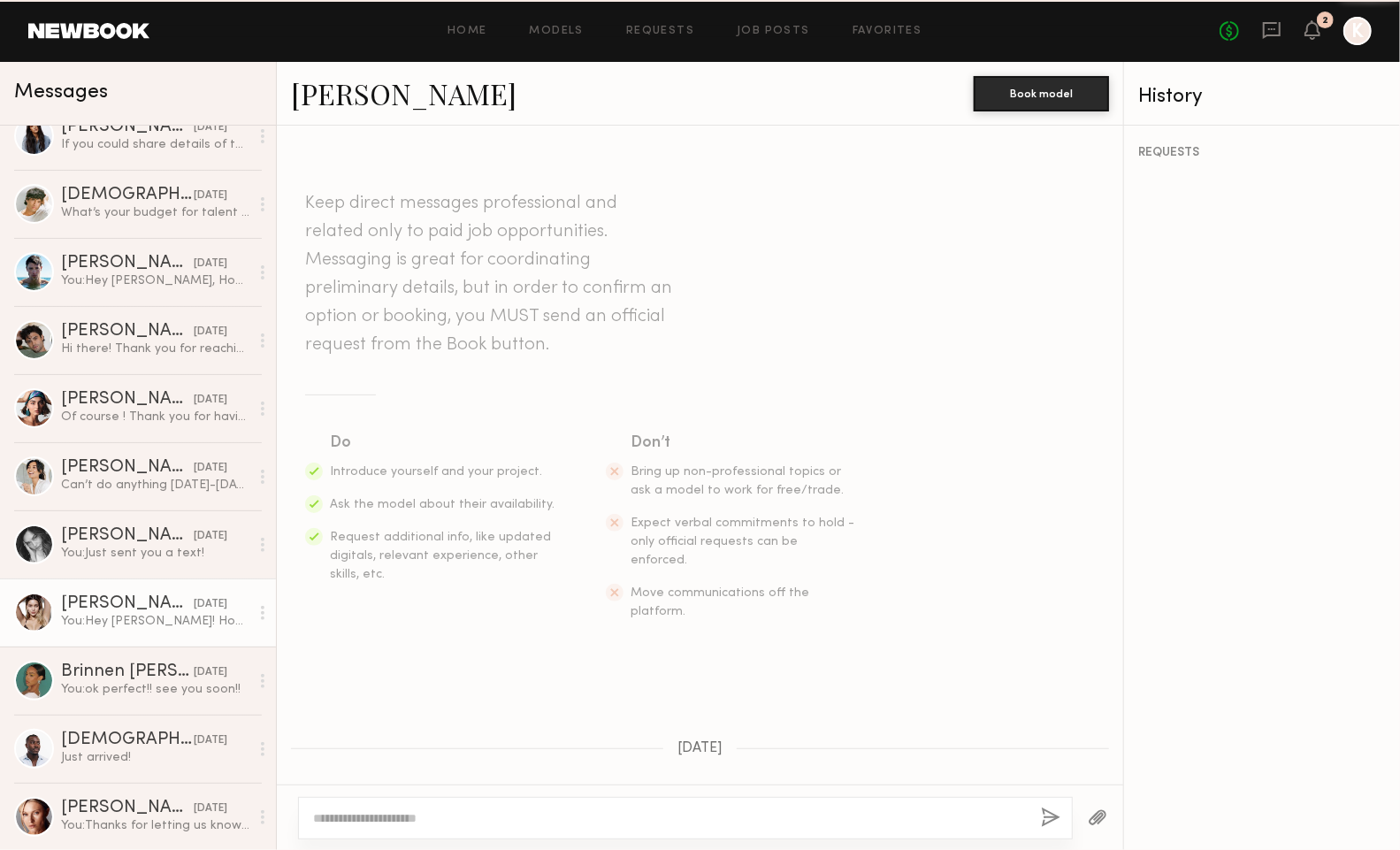
scroll to position [326, 0]
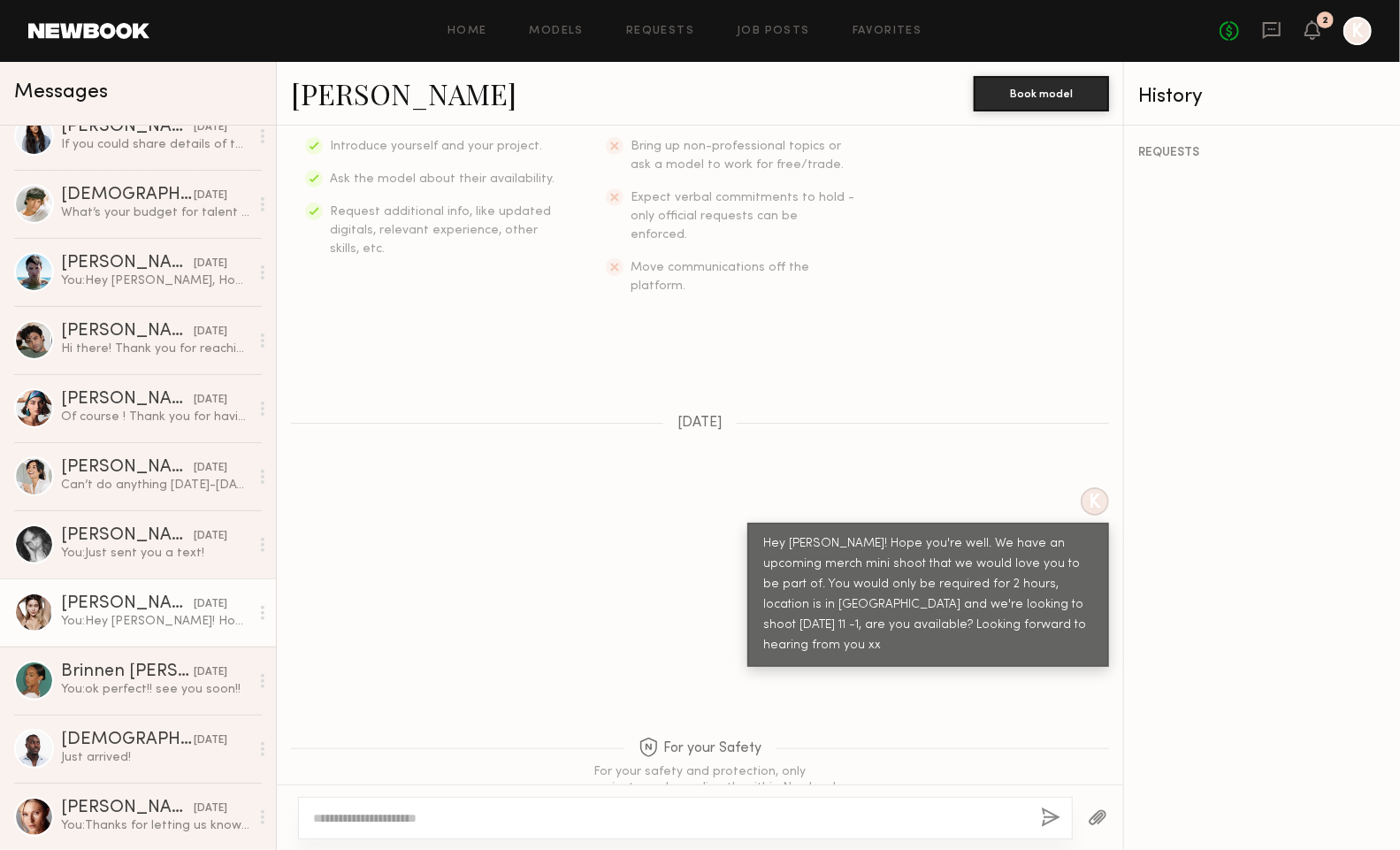
click at [318, 105] on link "Jen A." at bounding box center [403, 93] width 226 height 38
click at [101, 811] on div "Hailey A." at bounding box center [128, 808] width 133 height 17
